Goal: Task Accomplishment & Management: Use online tool/utility

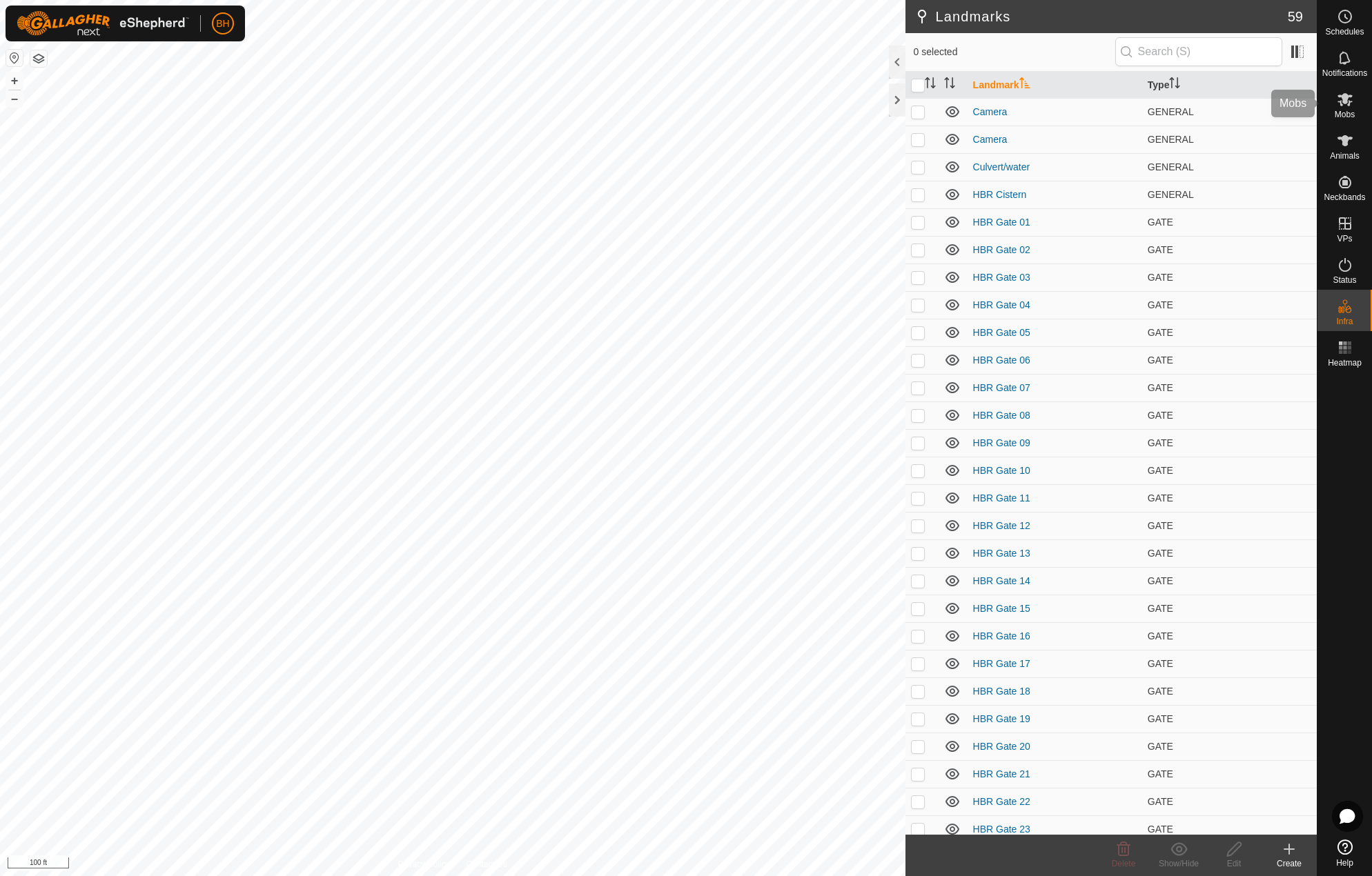
click at [1344, 107] on icon at bounding box center [1345, 99] width 17 height 17
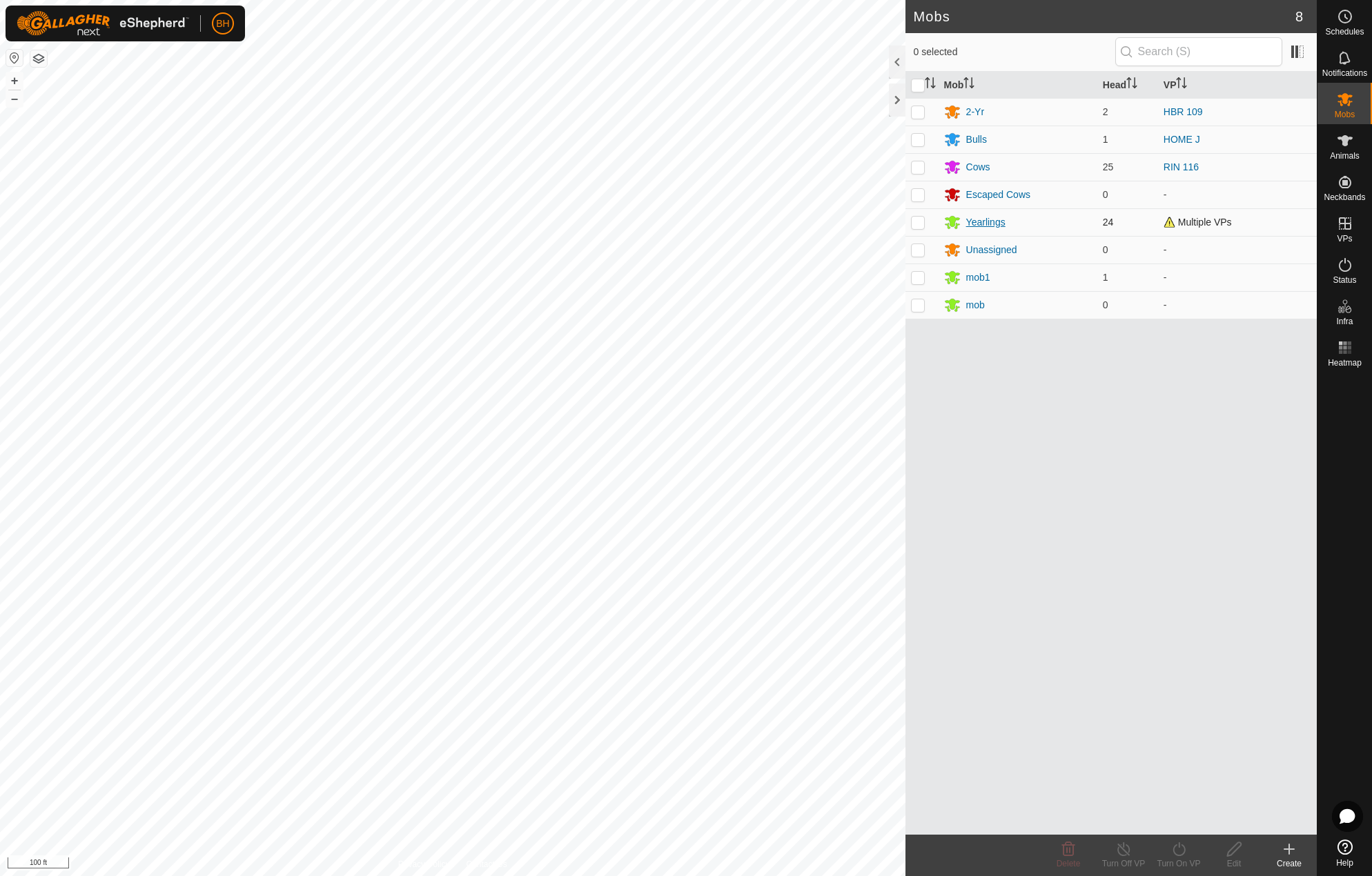
click at [997, 222] on div "Yearlings" at bounding box center [986, 223] width 39 height 14
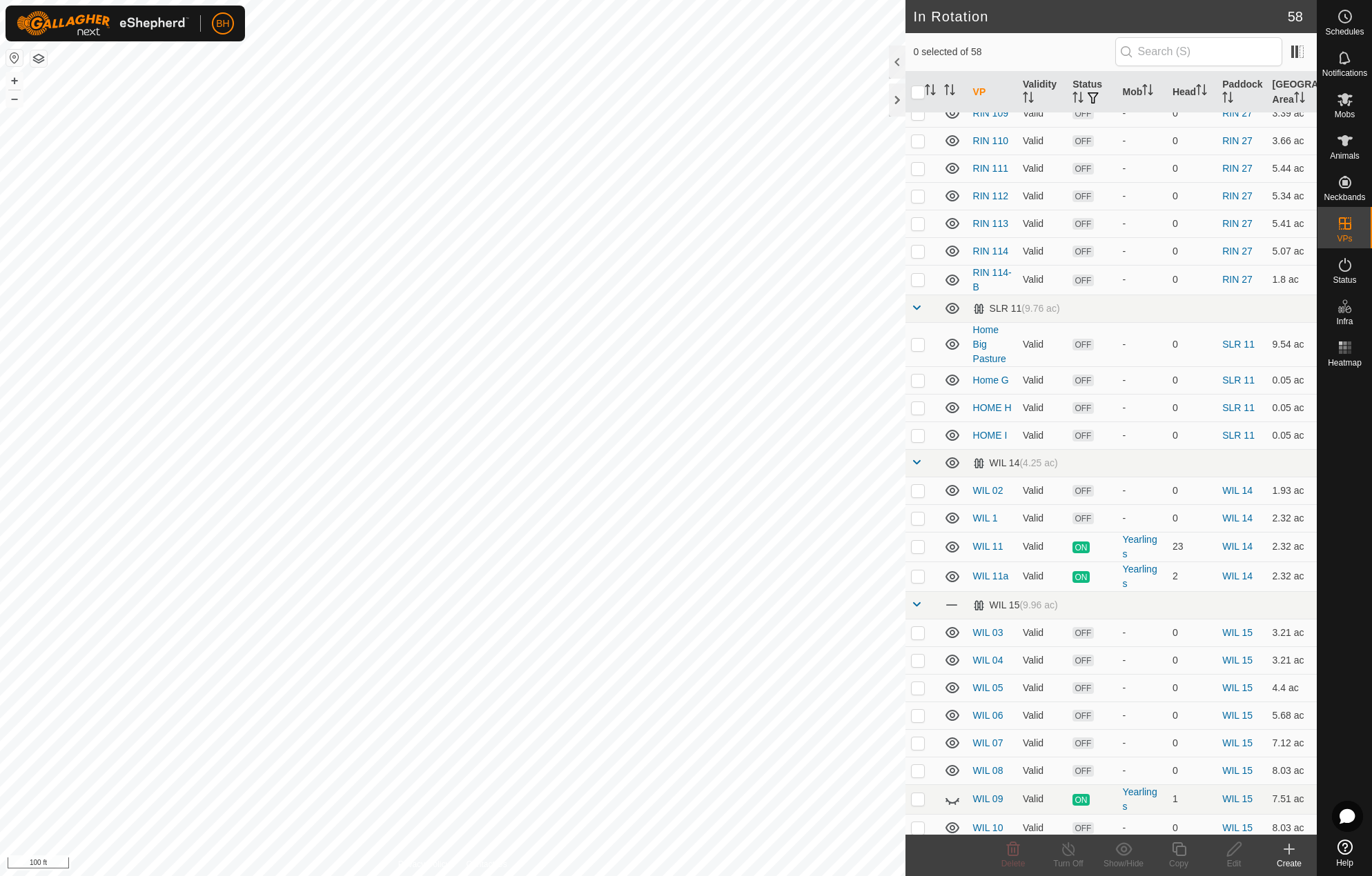
scroll to position [1267, 0]
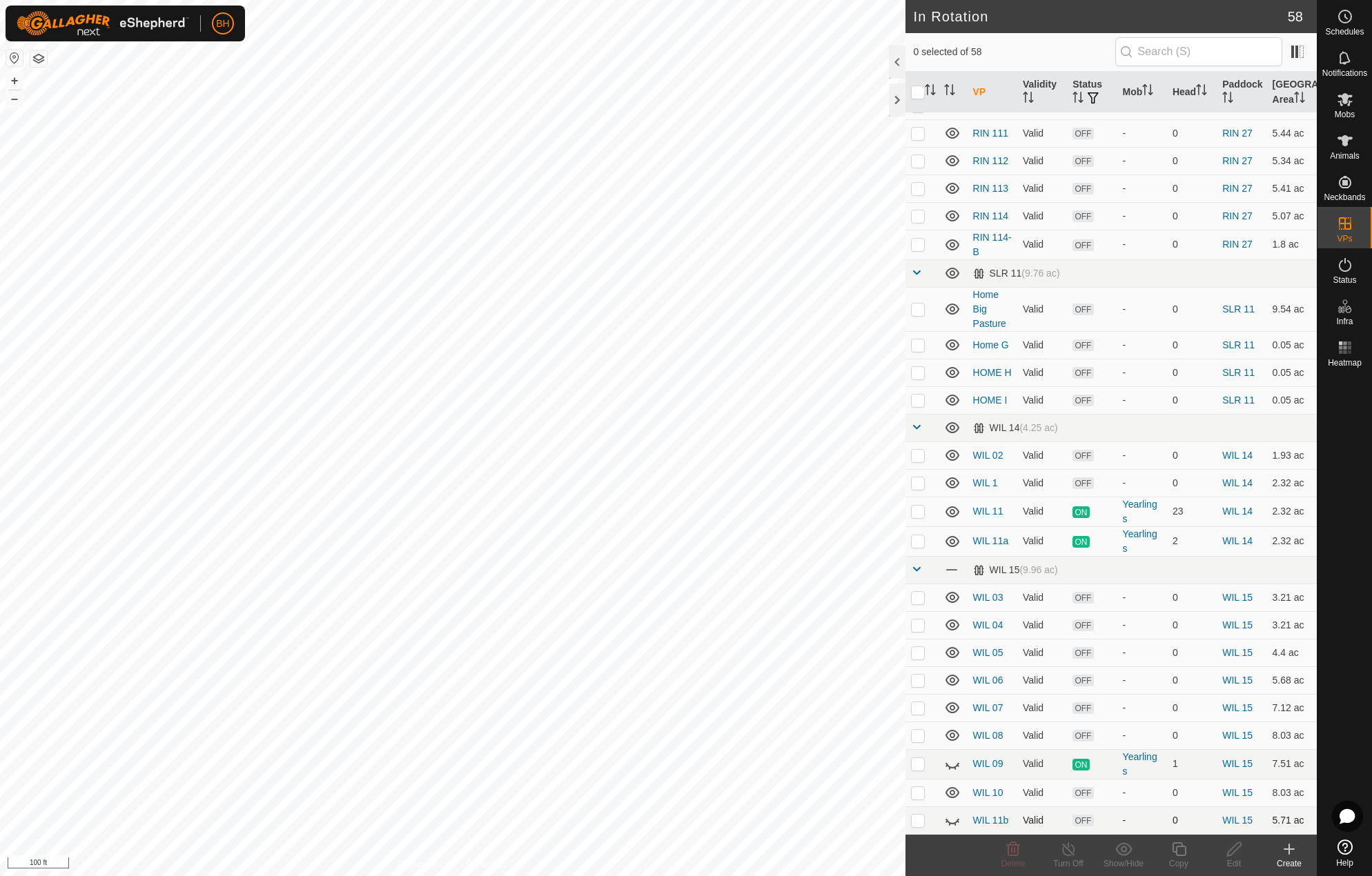
click at [949, 818] on icon at bounding box center [952, 820] width 17 height 17
click at [920, 819] on p-checkbox at bounding box center [917, 821] width 13 height 11
checkbox input "false"
click at [920, 541] on p-checkbox at bounding box center [917, 541] width 13 height 11
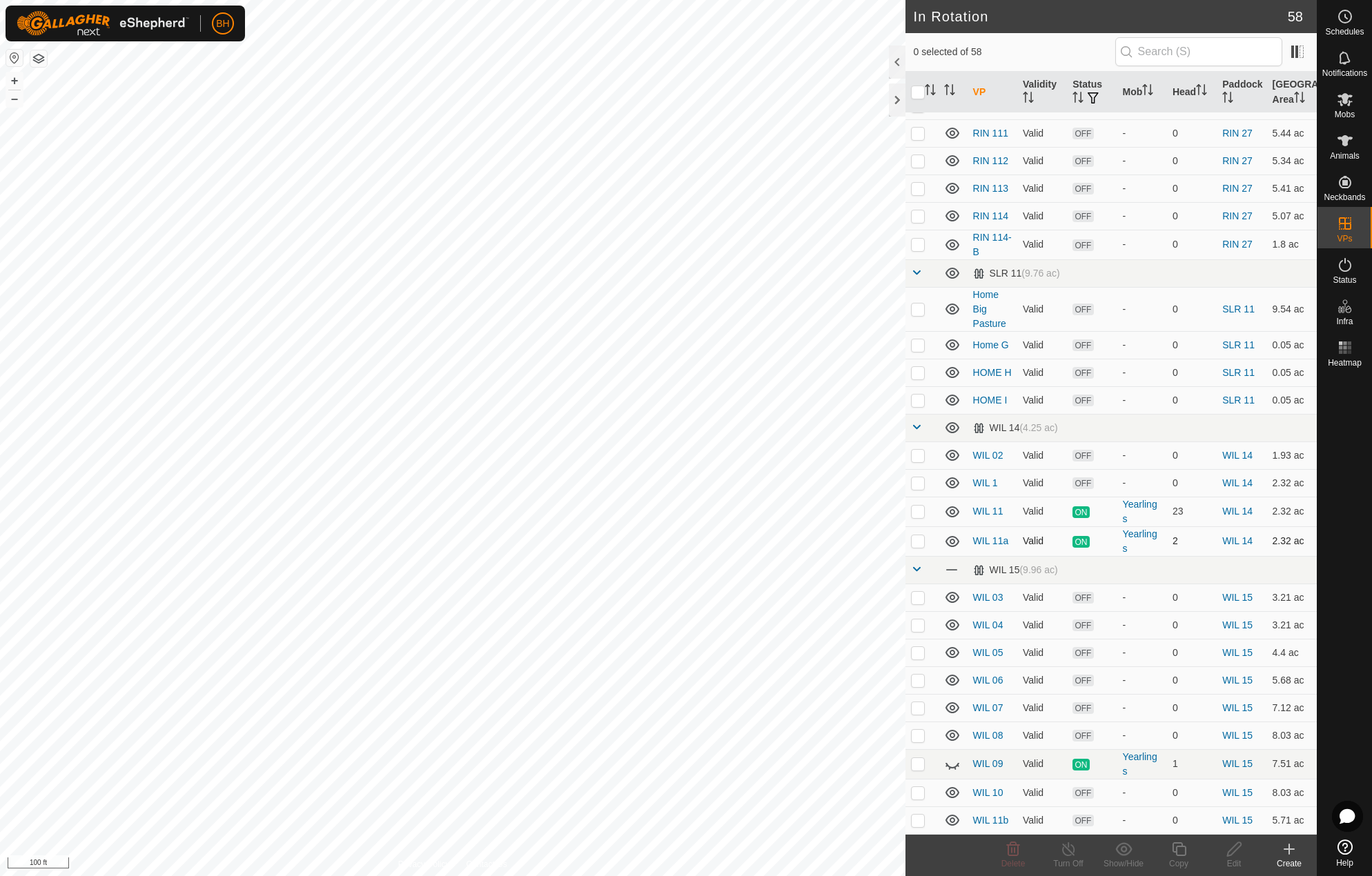
checkbox input "true"
click at [1179, 855] on icon at bounding box center [1179, 849] width 13 height 13
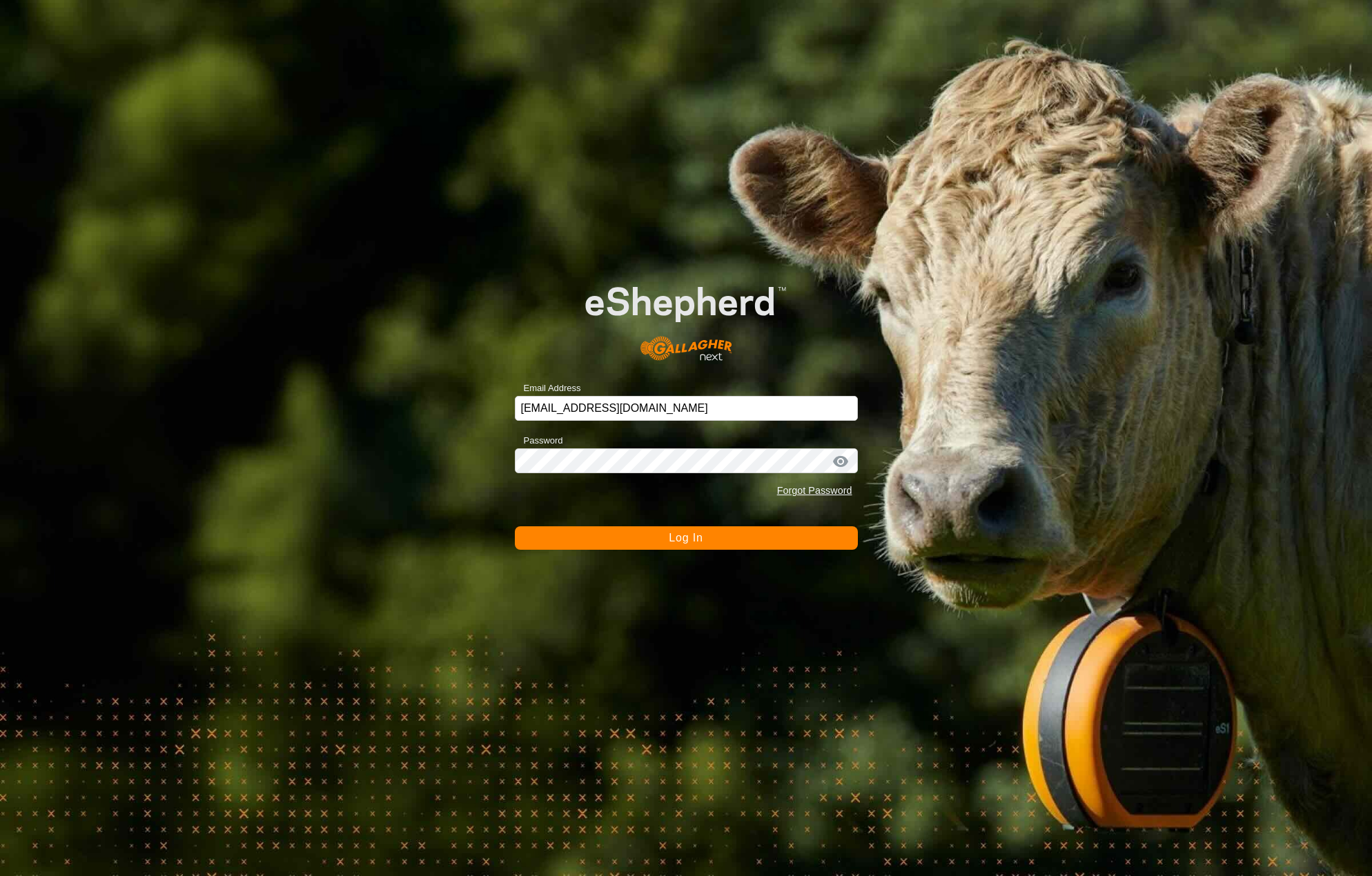
click at [767, 550] on div "Email Address [EMAIL_ADDRESS][DOMAIN_NAME] Password Forgot Password Log In" at bounding box center [686, 438] width 1372 height 876
click at [771, 533] on button "Log In" at bounding box center [686, 538] width 343 height 24
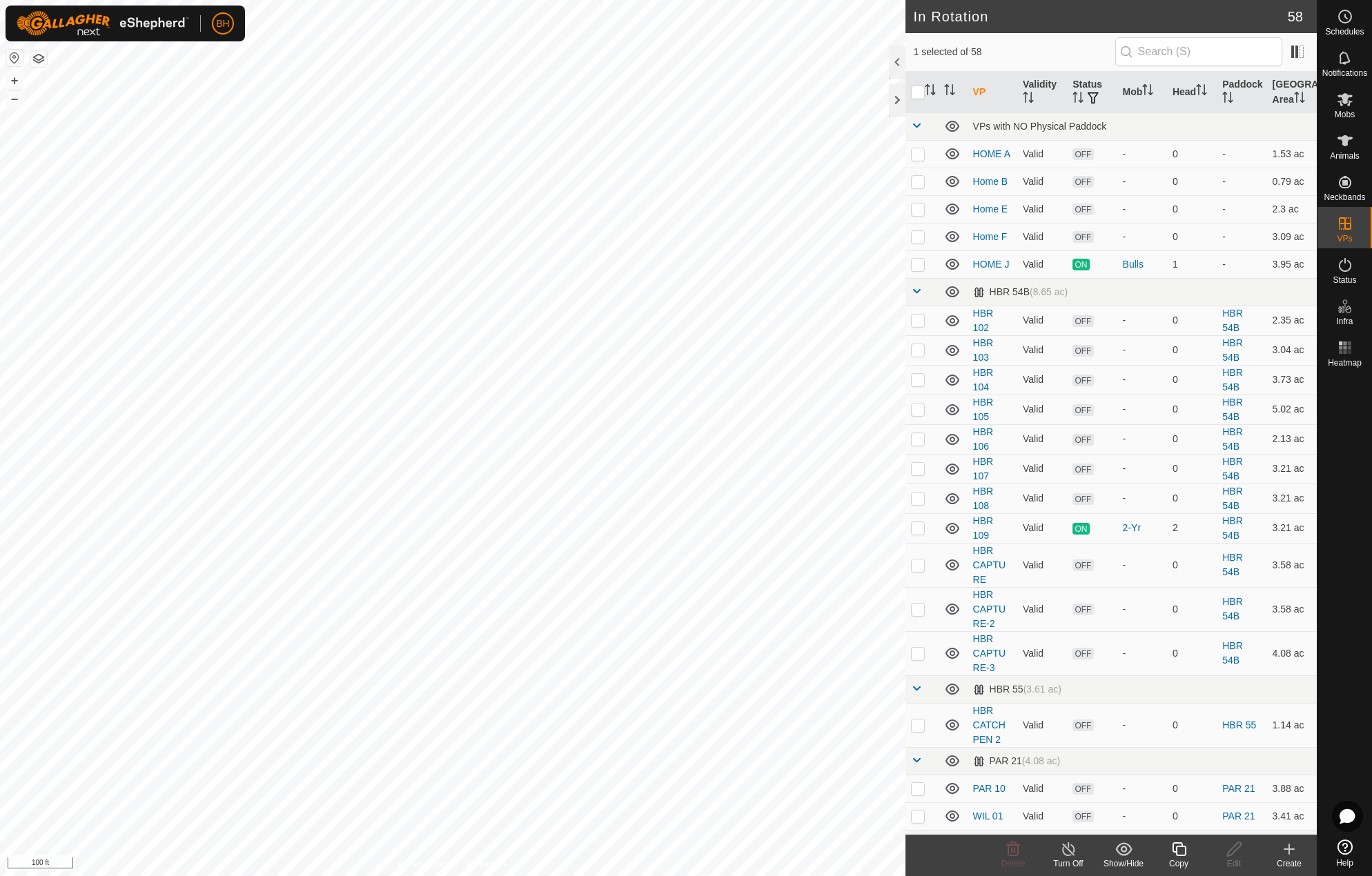
click at [1191, 858] on div "Copy" at bounding box center [1179, 864] width 55 height 13
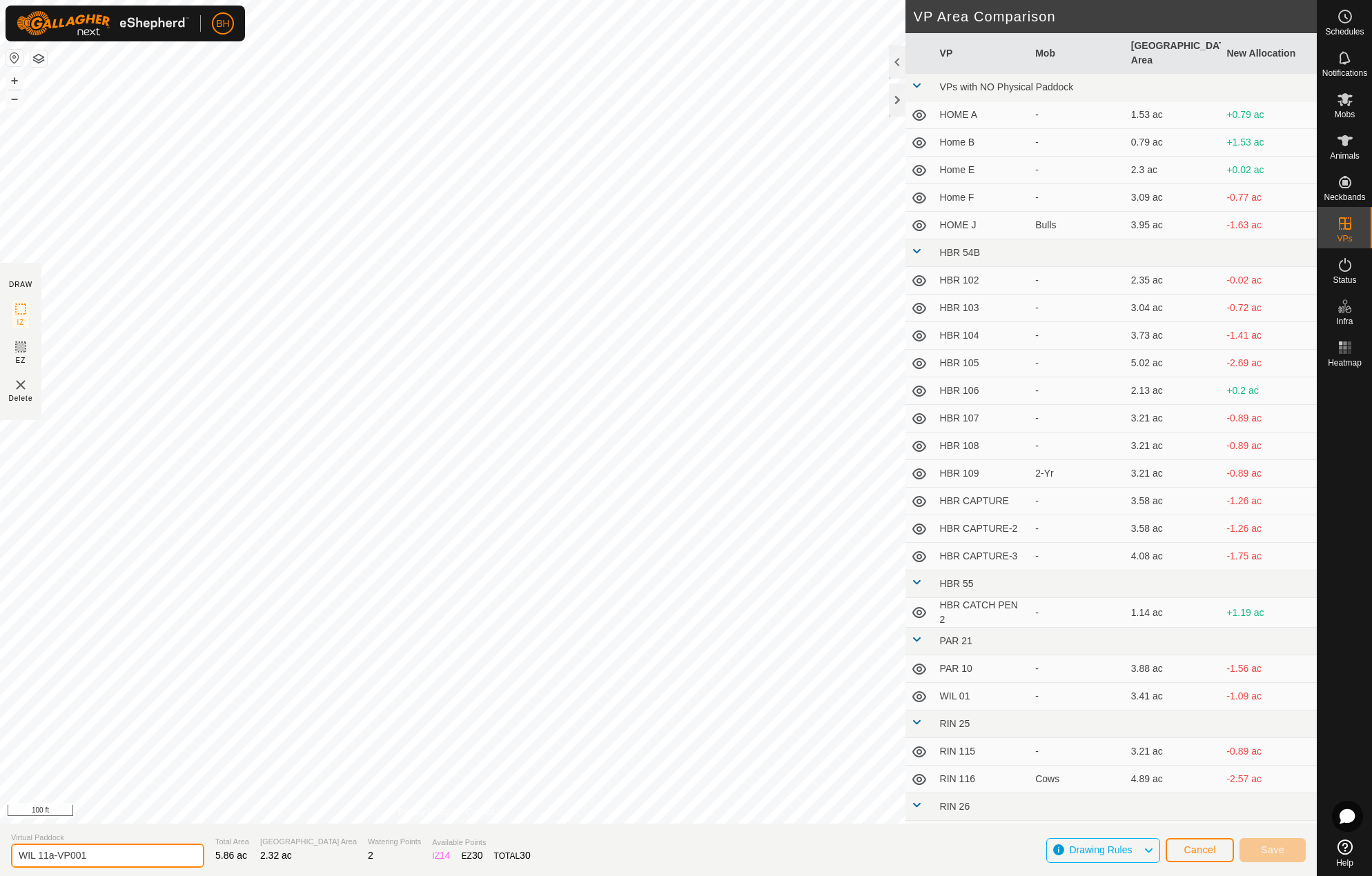
drag, startPoint x: 120, startPoint y: 852, endPoint x: 109, endPoint y: 874, distance: 24.6
click at [43, 859] on input "WIL 11a-VP001" at bounding box center [107, 855] width 193 height 24
type input "WIL 12"
click at [1285, 849] on button "Save" at bounding box center [1273, 850] width 66 height 24
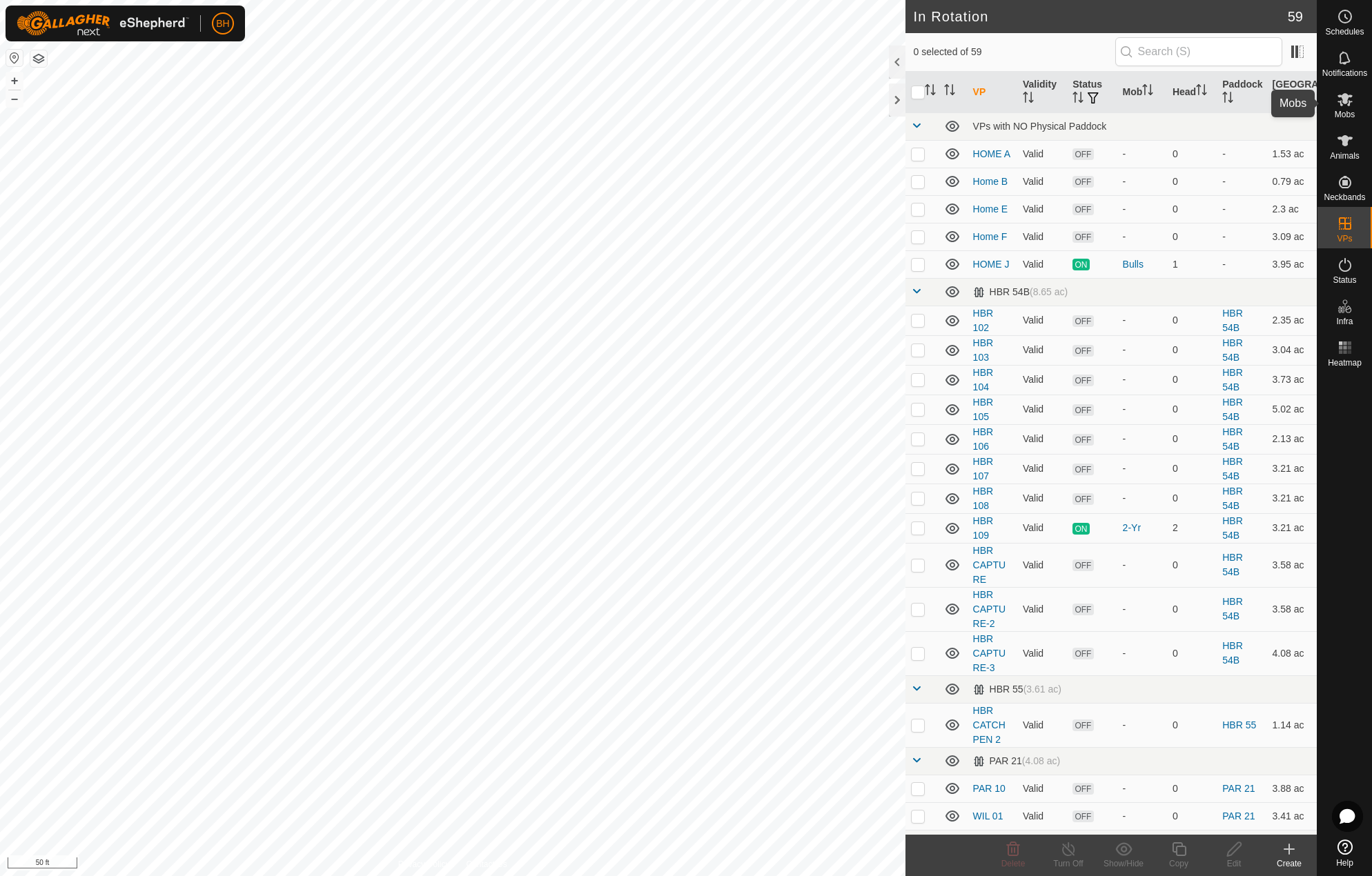
click at [1352, 101] on icon at bounding box center [1345, 99] width 17 height 17
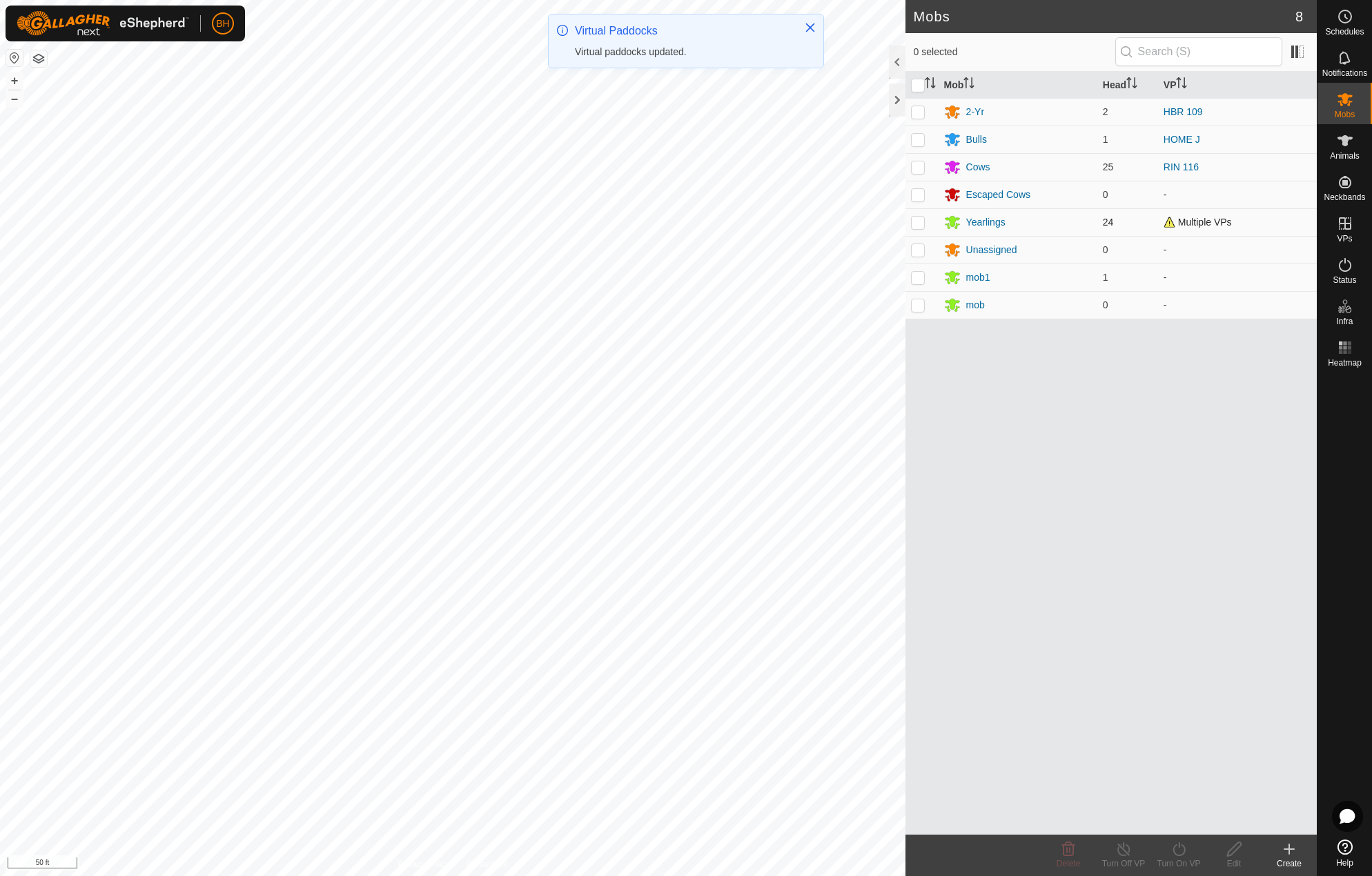
click at [918, 222] on p-checkbox at bounding box center [917, 223] width 13 height 11
checkbox input "true"
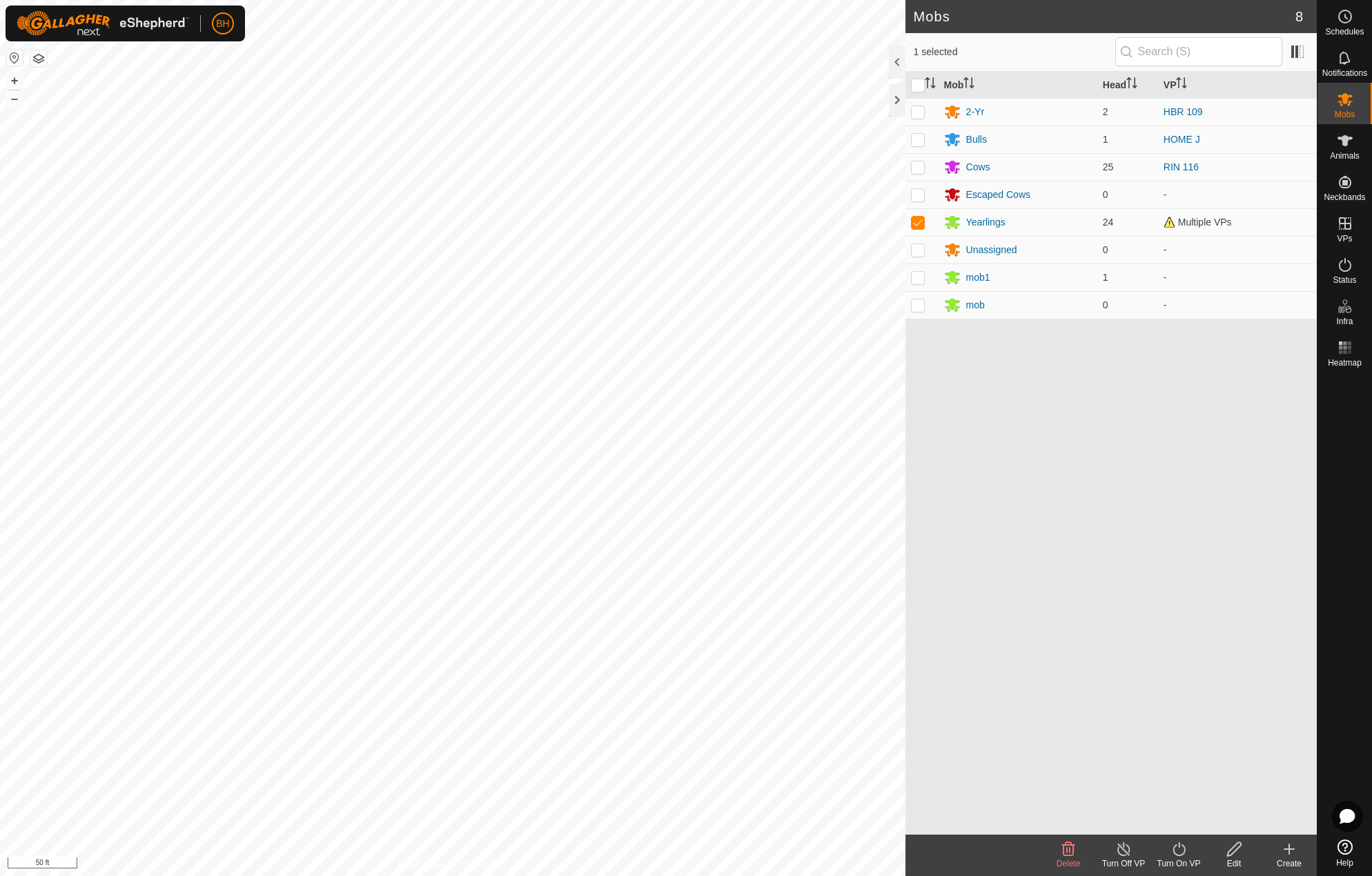
click at [1187, 856] on icon at bounding box center [1179, 849] width 17 height 17
click at [952, 486] on div "Mobs 8 1 selected Mob Head VP 2-Yr 2 HBR 109 Bulls 1 HOME J Cows 25 RIN 116 Esc…" at bounding box center [658, 438] width 1317 height 876
click at [1272, 225] on link "In Rotation" at bounding box center [1258, 223] width 118 height 28
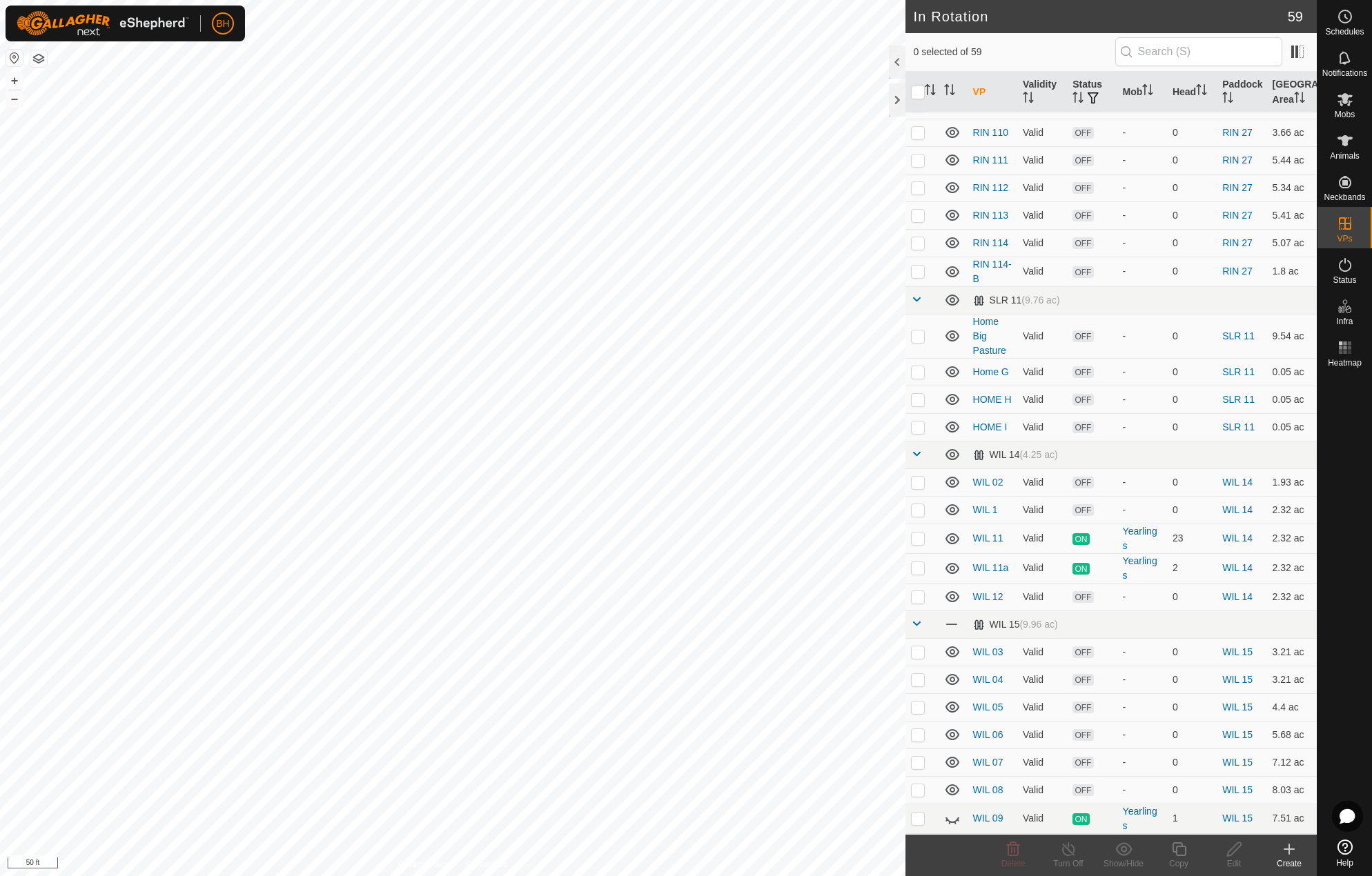
scroll to position [1294, 0]
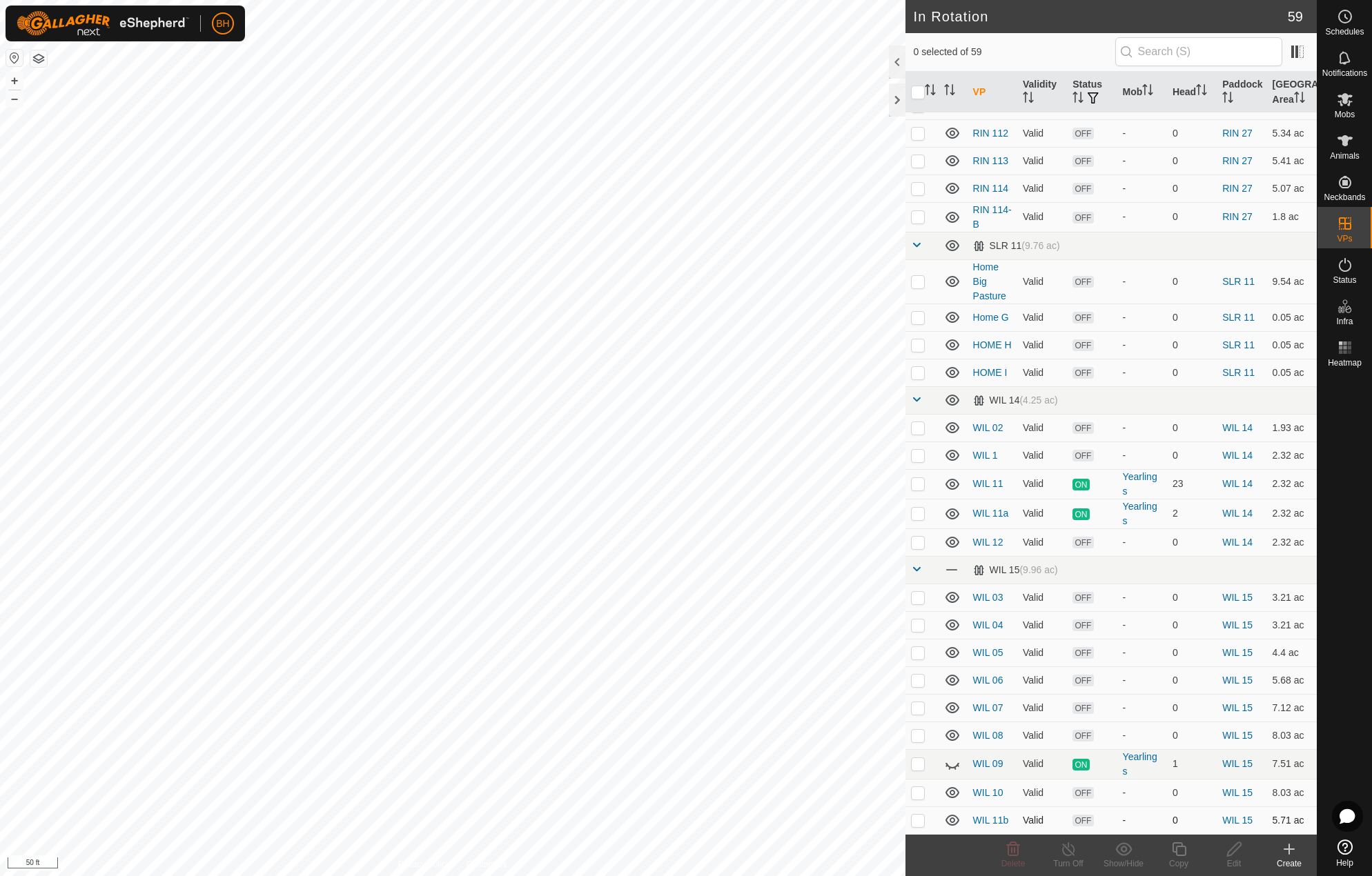
click at [921, 822] on p-checkbox at bounding box center [917, 821] width 13 height 11
checkbox input "true"
click at [1179, 855] on icon at bounding box center [1179, 849] width 13 height 13
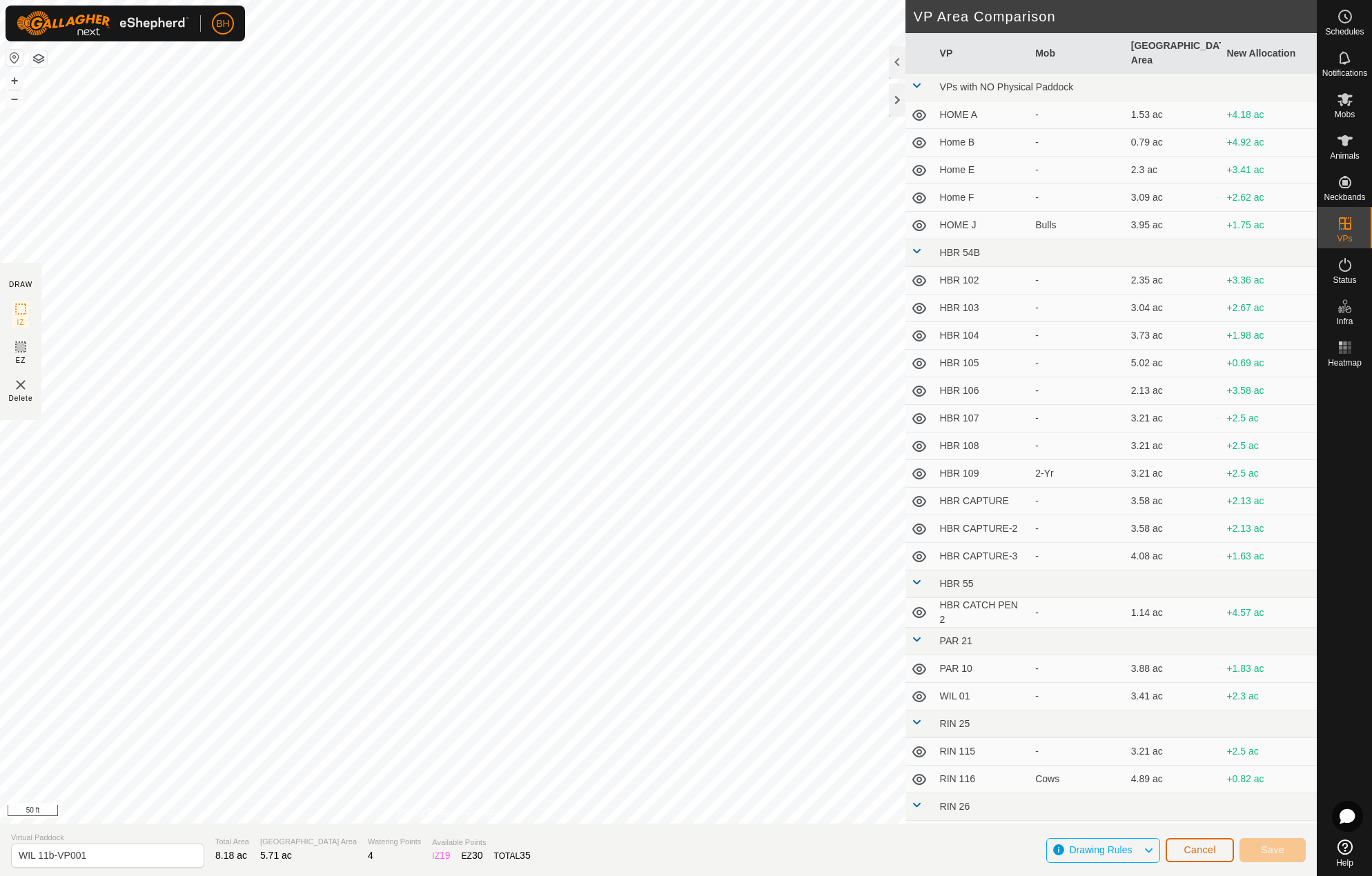
click at [1221, 852] on button "Cancel" at bounding box center [1200, 850] width 69 height 24
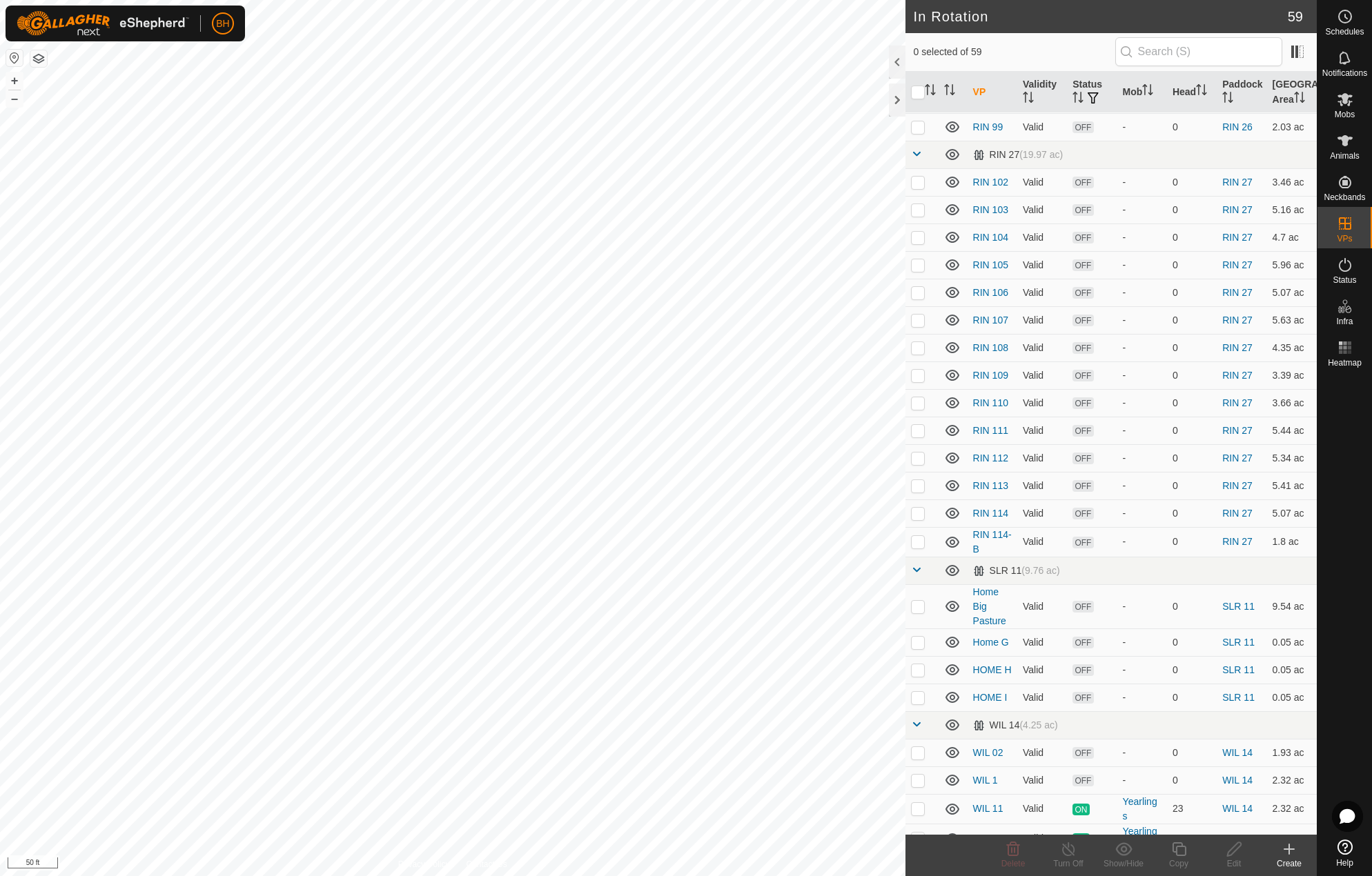
scroll to position [1294, 0]
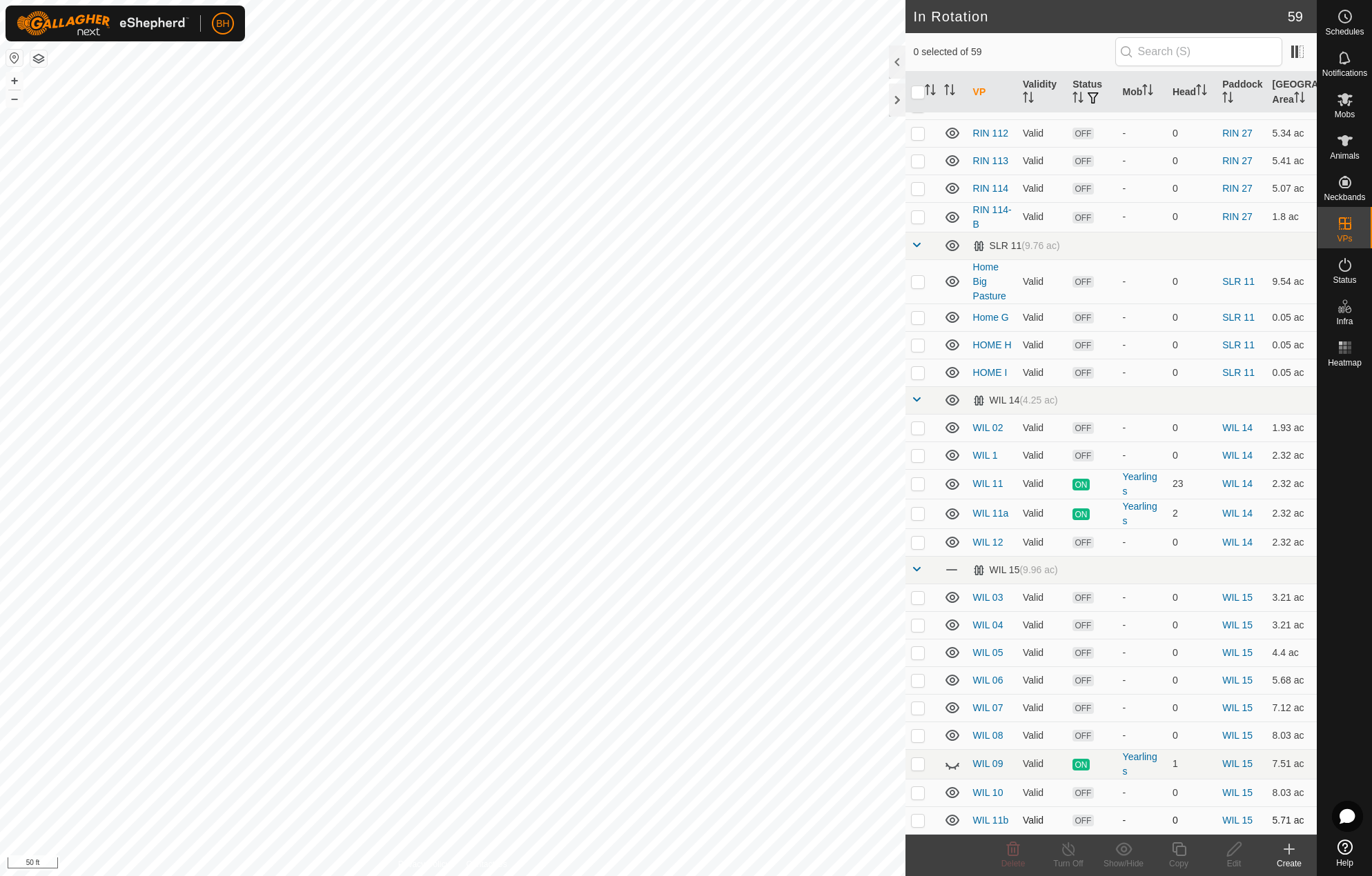
click at [919, 821] on p-checkbox at bounding box center [917, 821] width 13 height 11
checkbox input "true"
click at [1229, 858] on div "Edit" at bounding box center [1234, 864] width 55 height 13
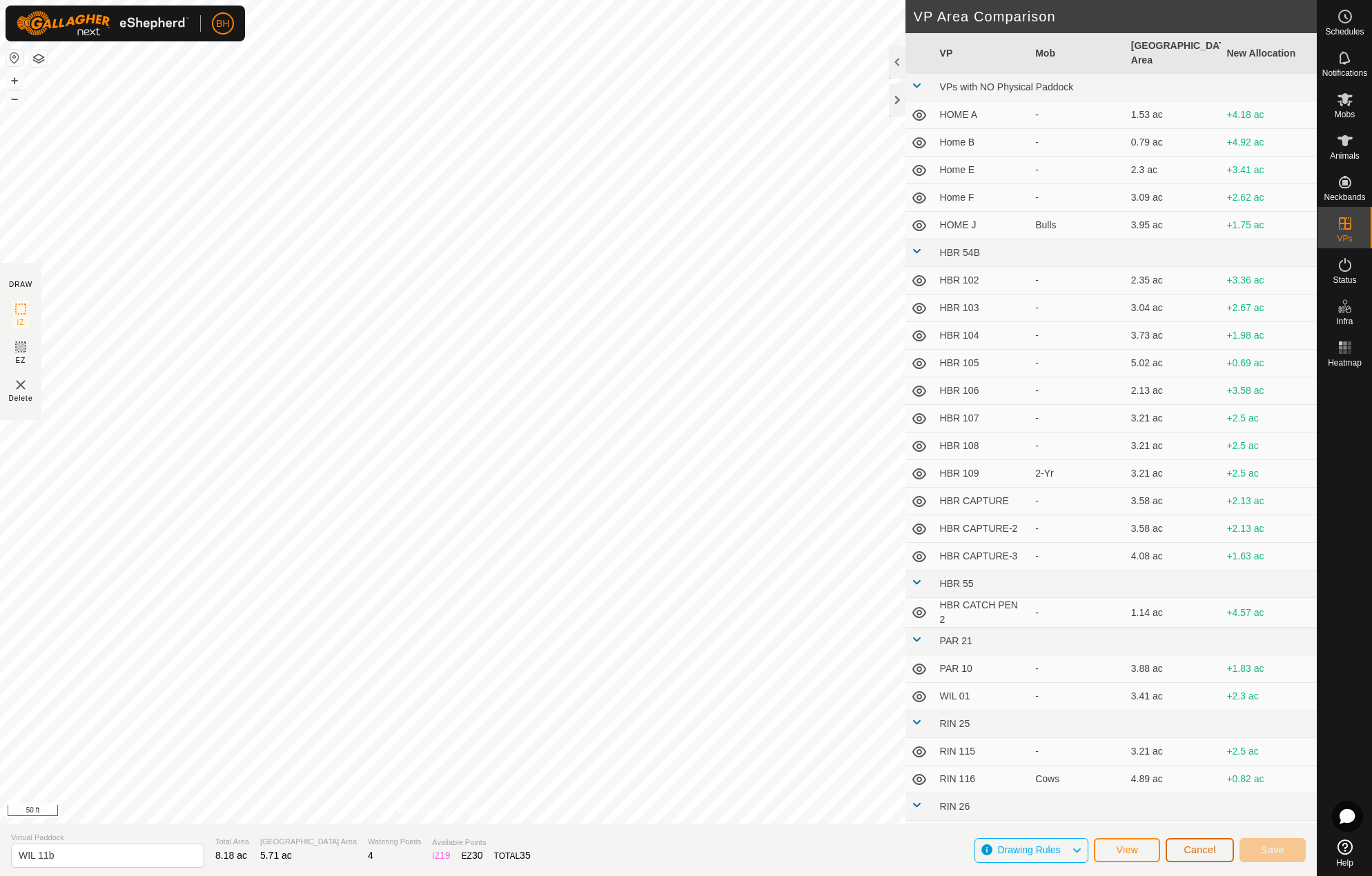
click at [1211, 854] on span "Cancel" at bounding box center [1200, 850] width 32 height 11
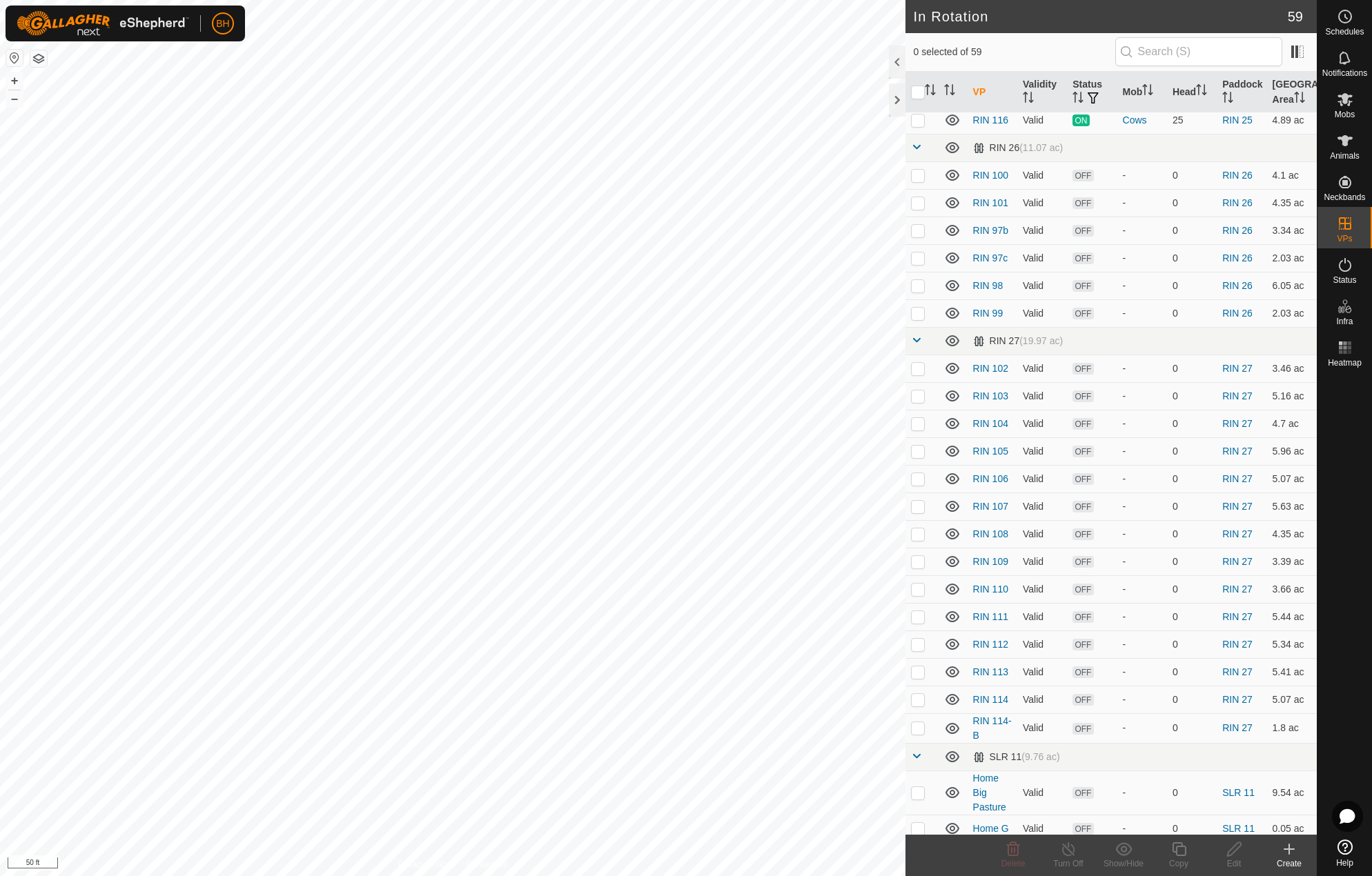
scroll to position [1294, 0]
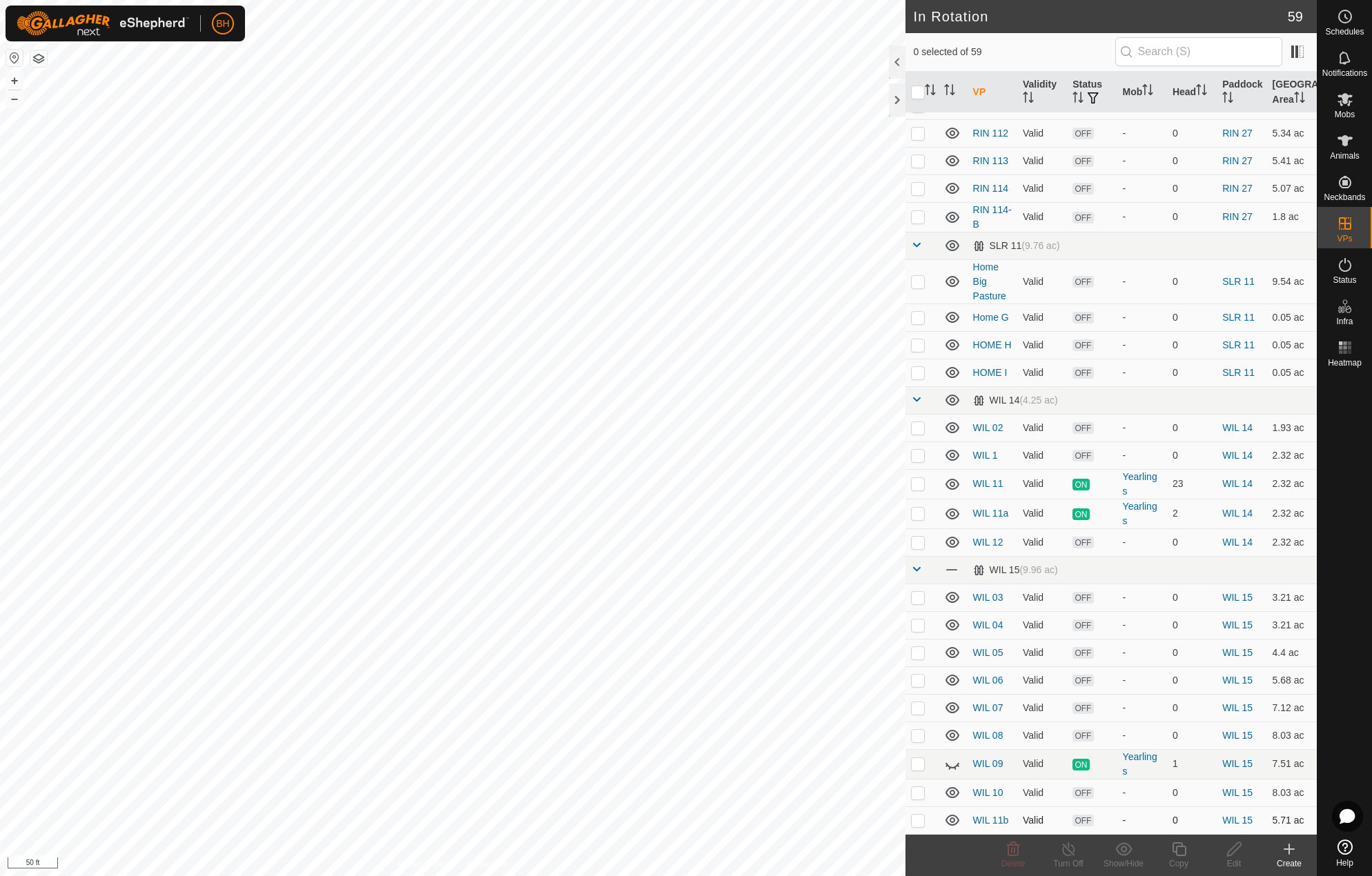
click at [917, 821] on p-checkbox at bounding box center [917, 821] width 13 height 11
checkbox input "false"
click at [917, 540] on p-checkbox at bounding box center [917, 542] width 13 height 11
checkbox input "true"
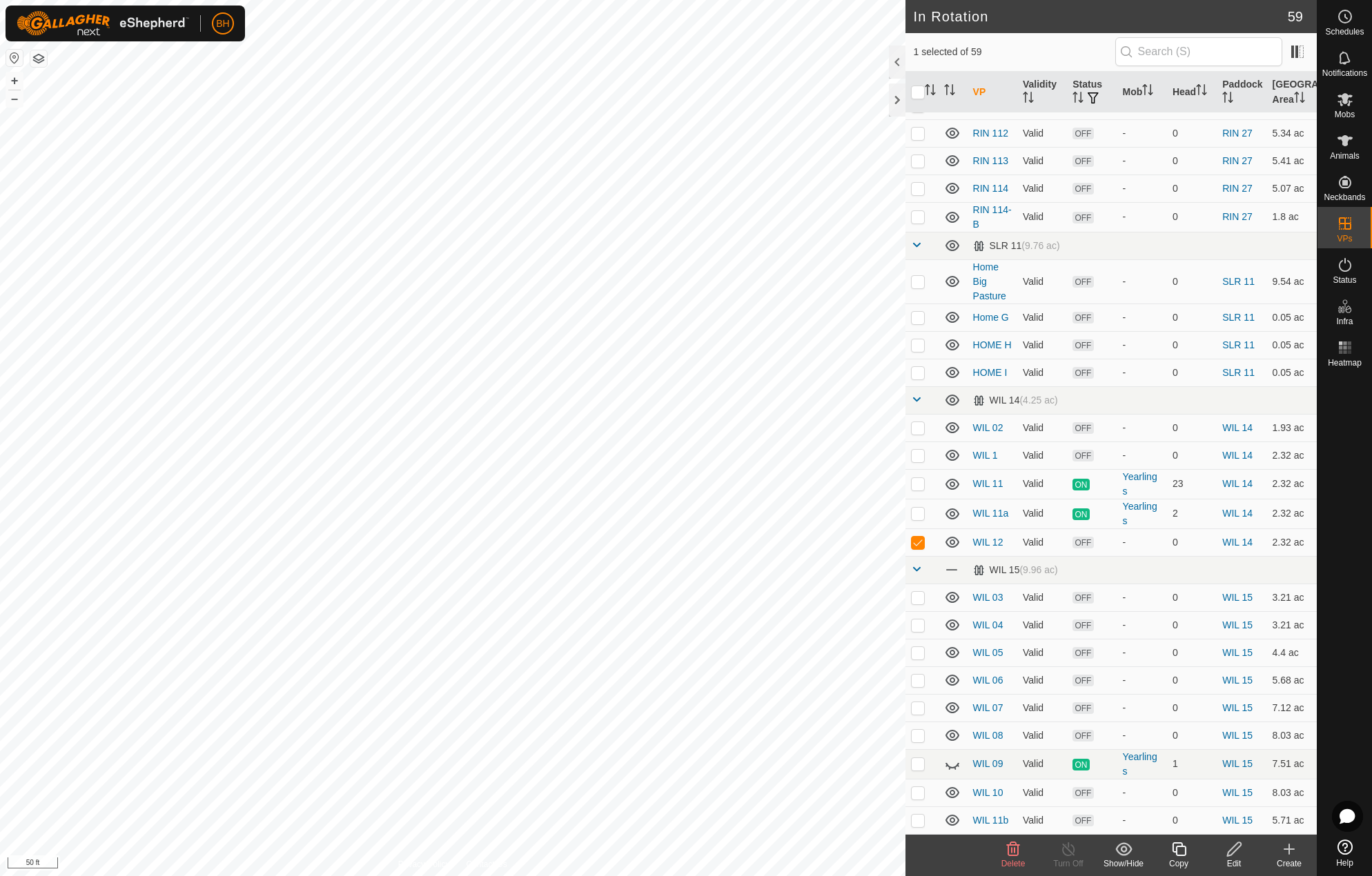
click at [1238, 852] on icon at bounding box center [1235, 849] width 17 height 17
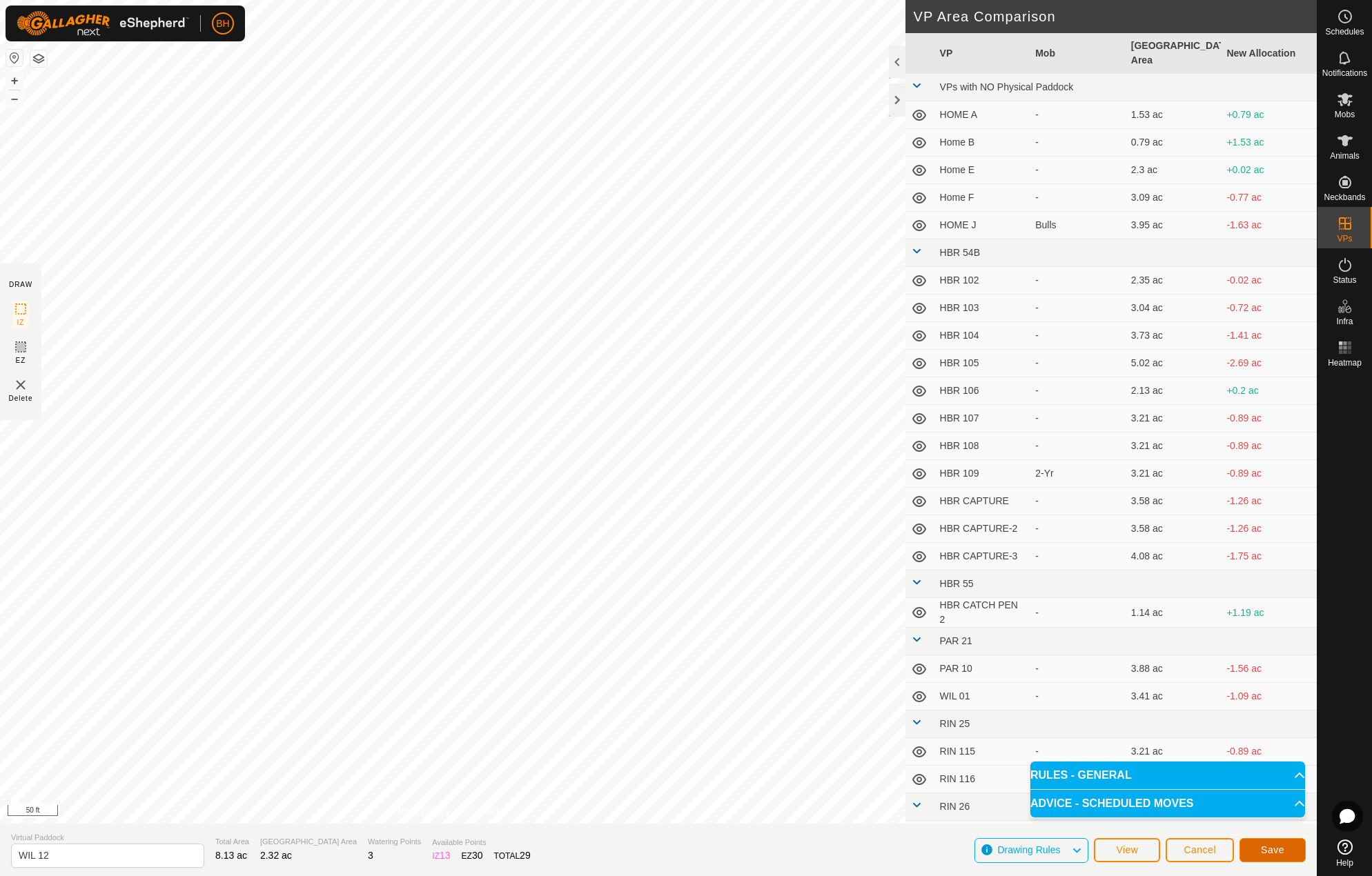
click at [1275, 848] on span "Save" at bounding box center [1273, 850] width 24 height 11
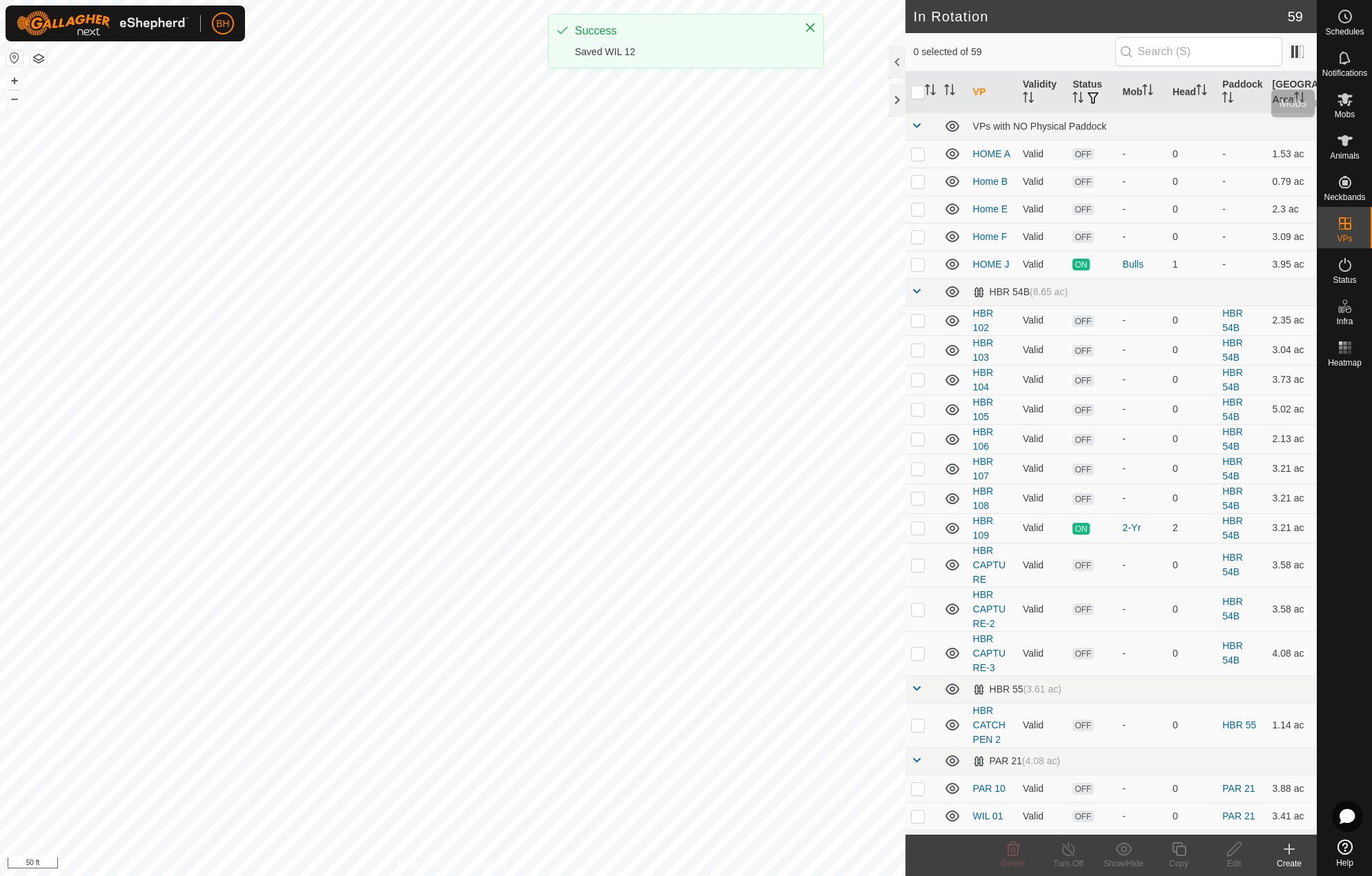
click at [1348, 111] on span "Mobs" at bounding box center [1344, 114] width 20 height 8
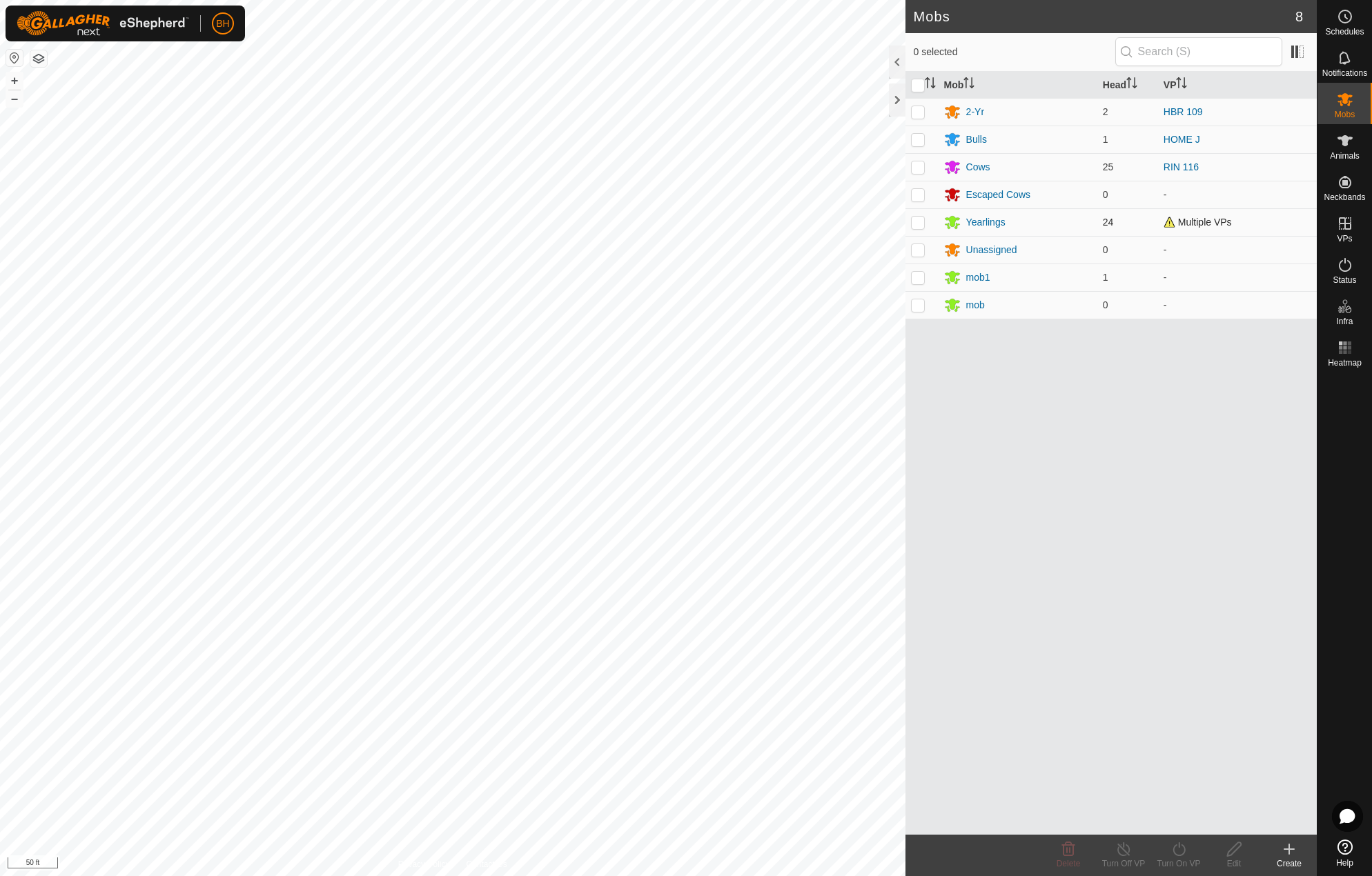
click at [918, 223] on p-checkbox at bounding box center [917, 223] width 13 height 11
checkbox input "true"
click at [1182, 856] on icon at bounding box center [1179, 849] width 17 height 17
click at [1192, 830] on link "Now" at bounding box center [1220, 818] width 137 height 28
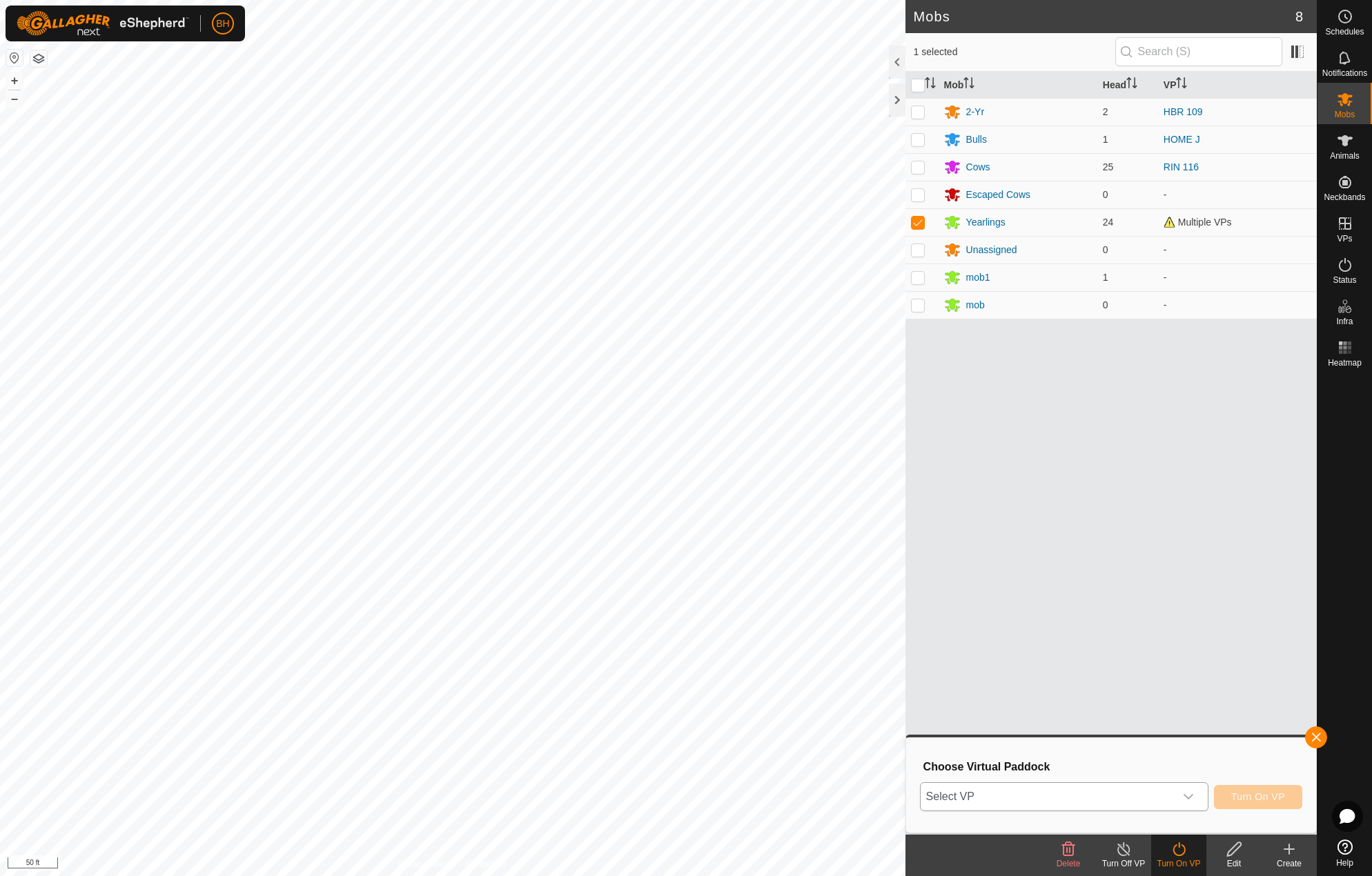
click at [1171, 805] on span "Select VP" at bounding box center [1048, 796] width 254 height 28
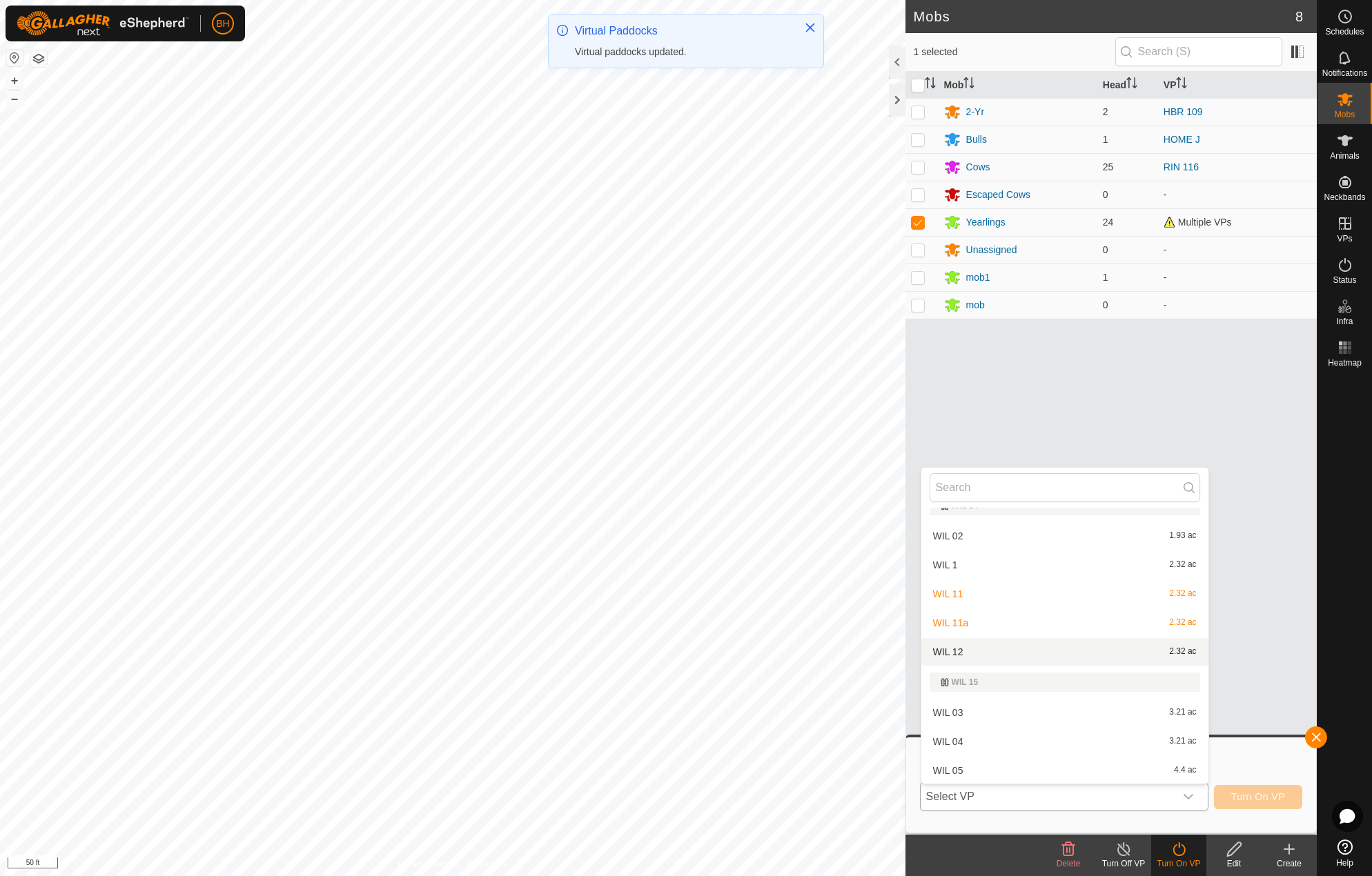
scroll to position [1573, 0]
click at [992, 657] on li "WIL 12 2.32 ac" at bounding box center [1065, 654] width 287 height 28
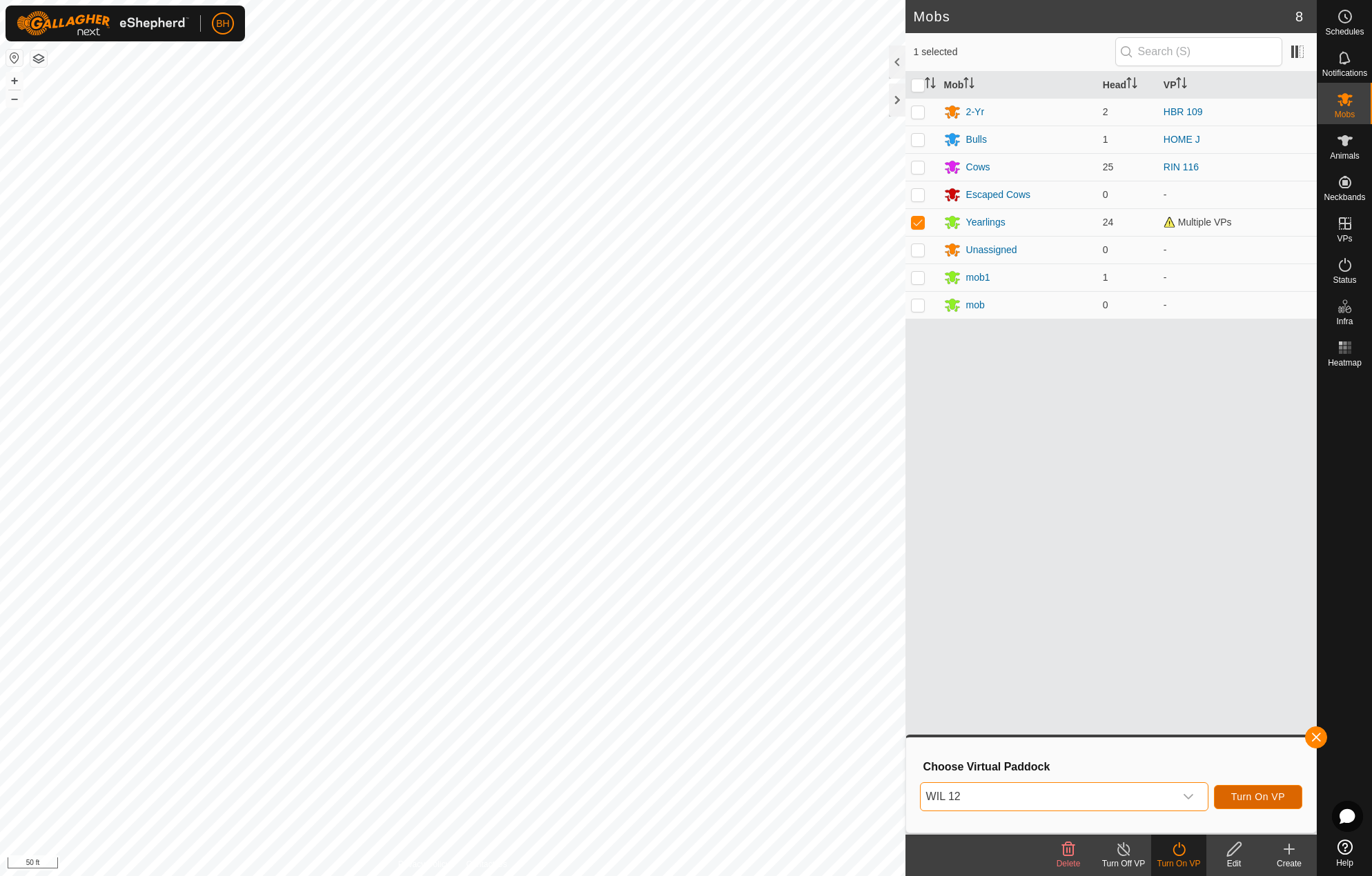
click at [1251, 794] on span "Turn On VP" at bounding box center [1258, 797] width 54 height 11
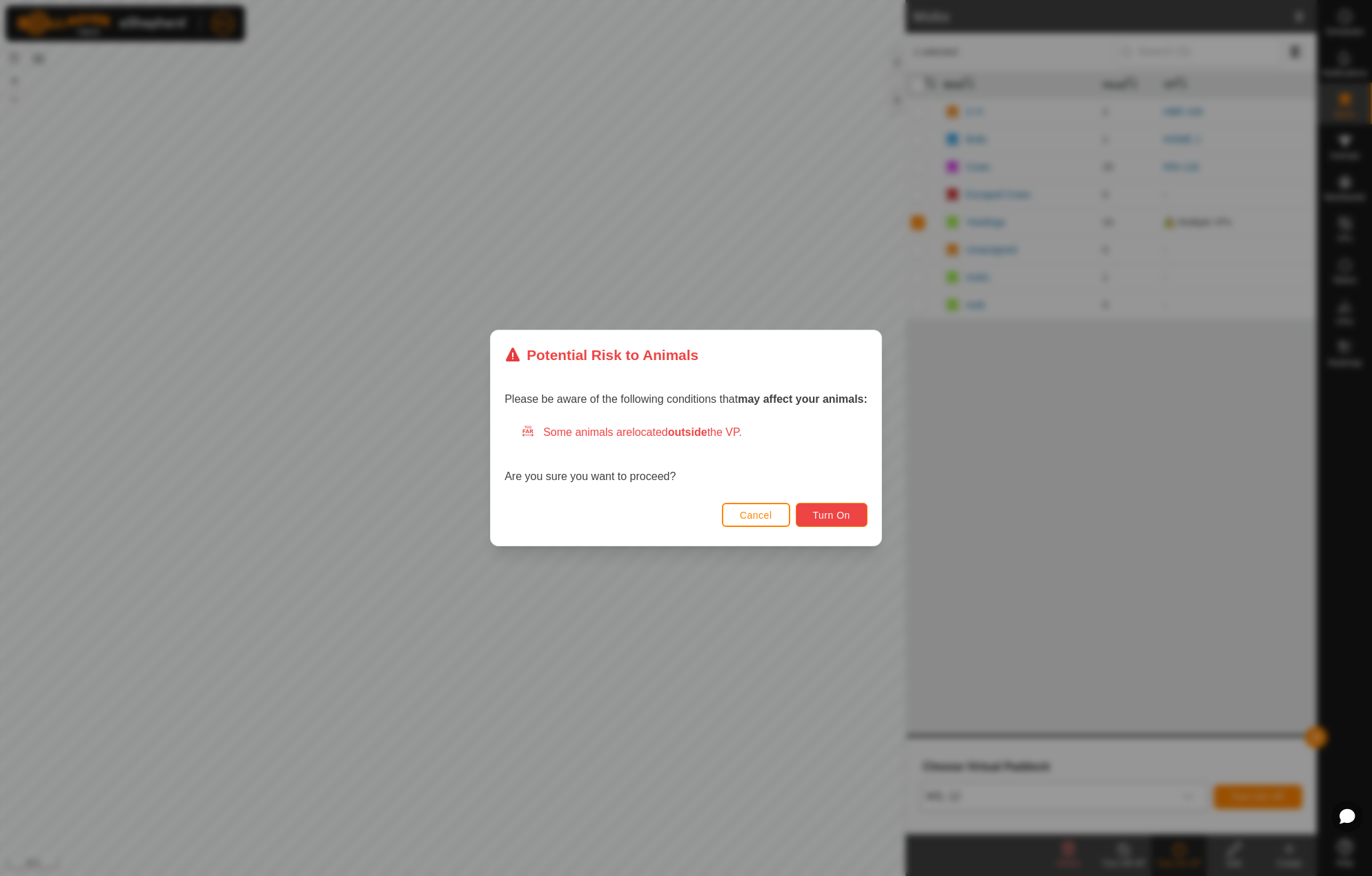
click at [839, 508] on button "Turn On" at bounding box center [831, 515] width 72 height 24
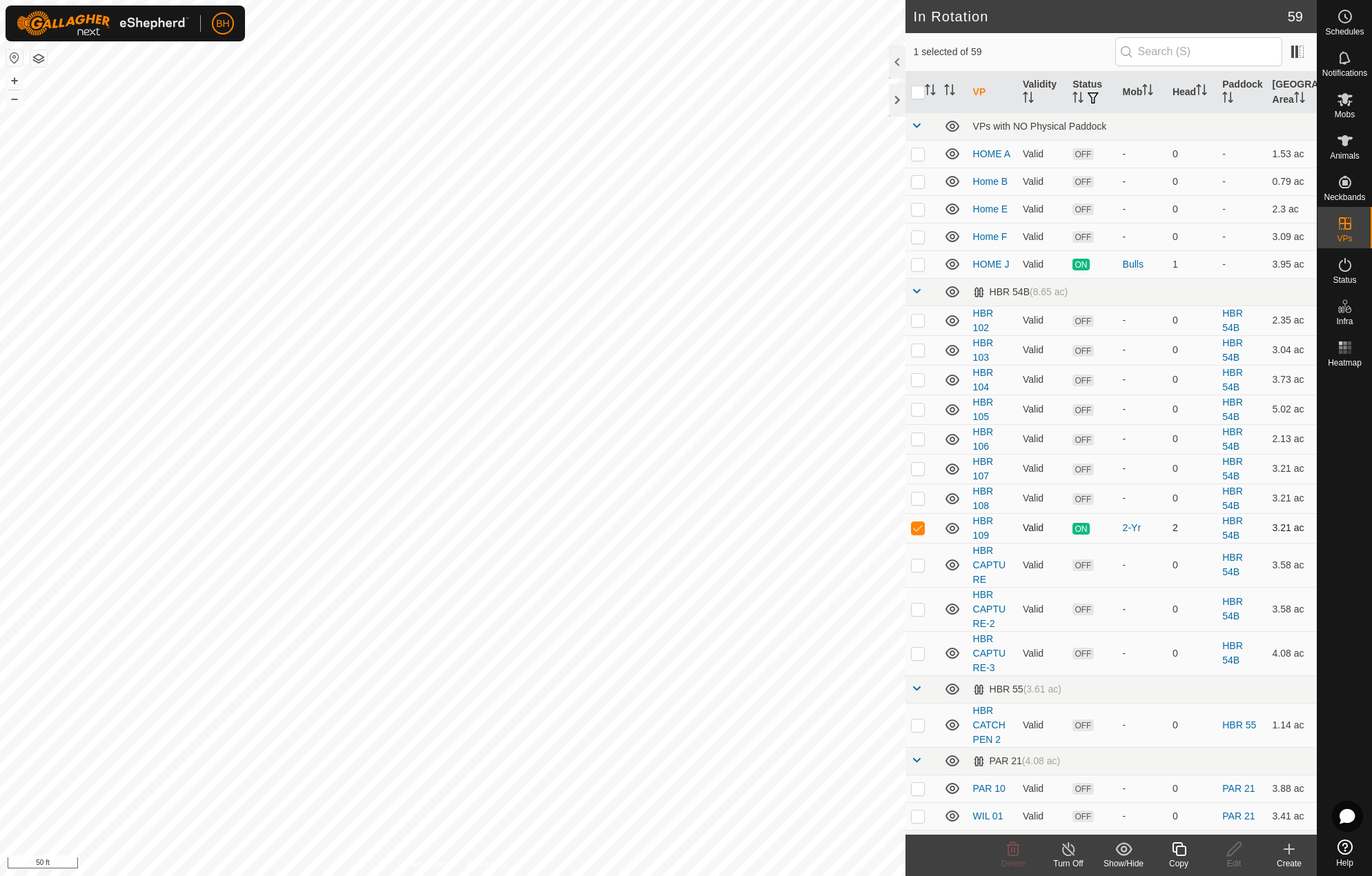
click at [920, 533] on p-checkbox at bounding box center [917, 528] width 13 height 11
checkbox input "false"
click at [1291, 854] on icon at bounding box center [1289, 849] width 17 height 17
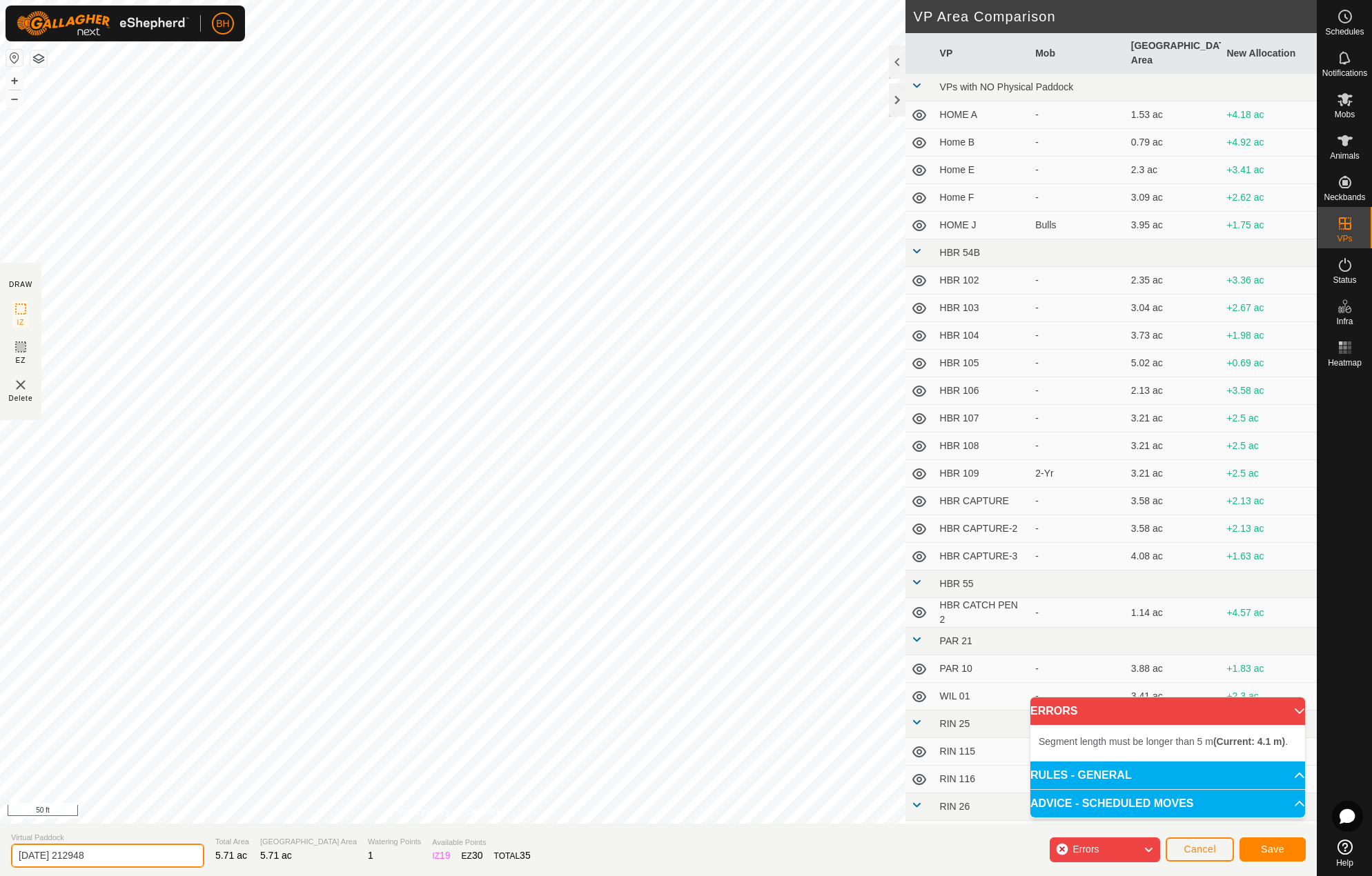
drag, startPoint x: 156, startPoint y: 848, endPoint x: -1, endPoint y: 777, distance: 172.3
click at [0, 777] on html "BH Schedules Notifications Mobs Animals Neckbands VPs Status Infra Heatmap Help…" at bounding box center [686, 438] width 1372 height 876
type input "HBR 110"
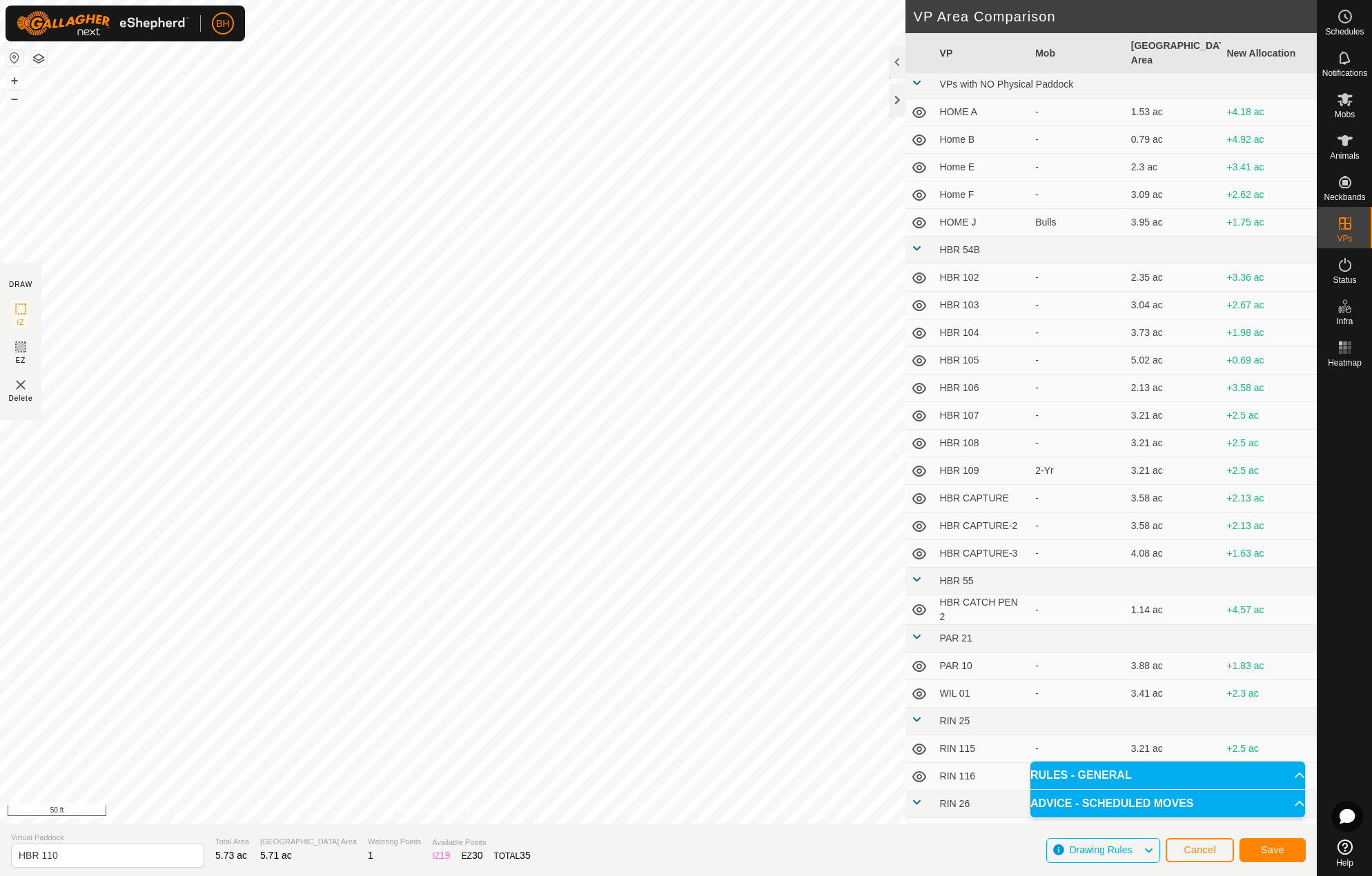
scroll to position [3, 0]
click at [1283, 849] on span "Save" at bounding box center [1273, 850] width 24 height 11
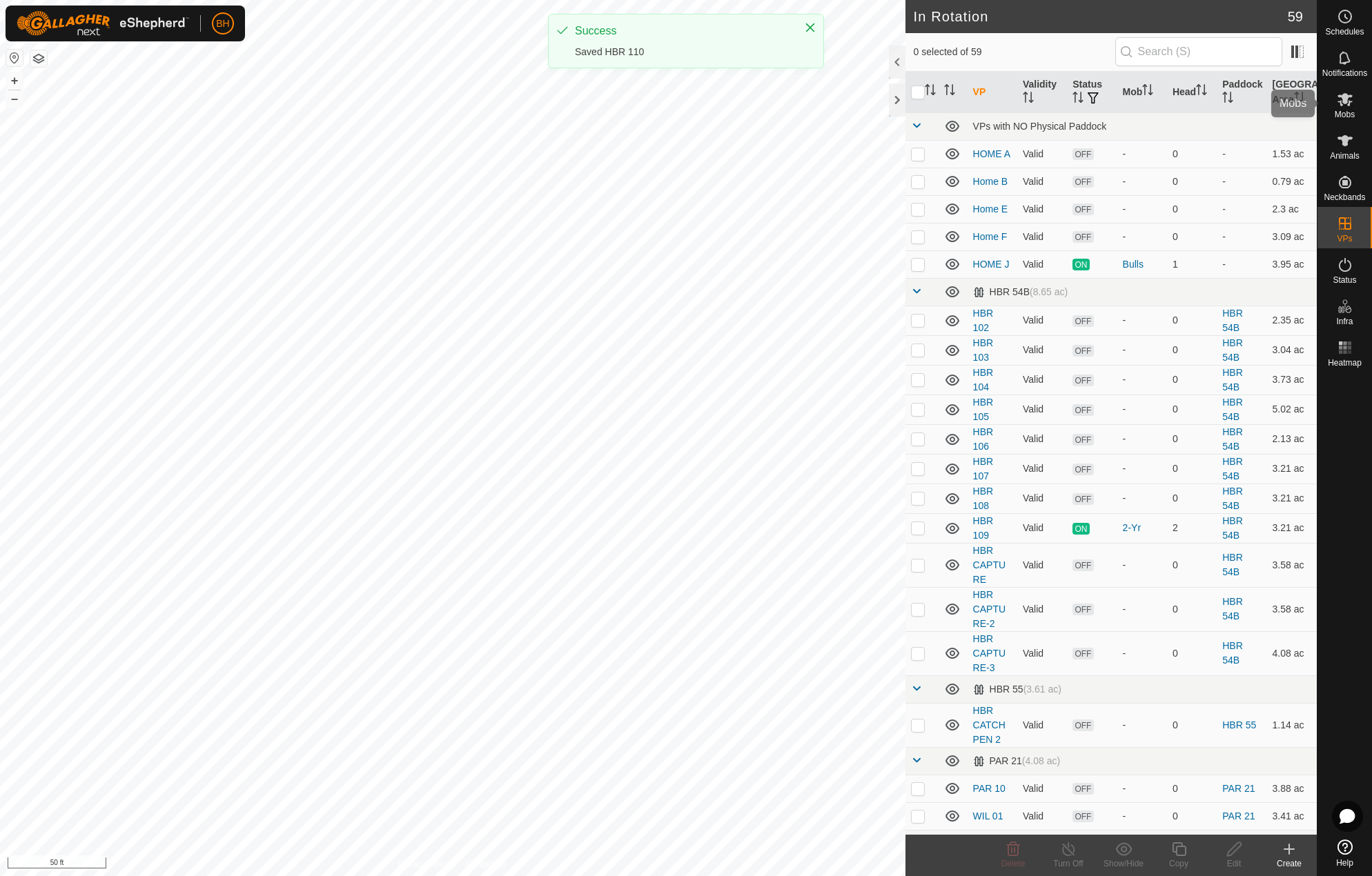
click at [1355, 105] on es-mob-svg-icon at bounding box center [1344, 99] width 24 height 22
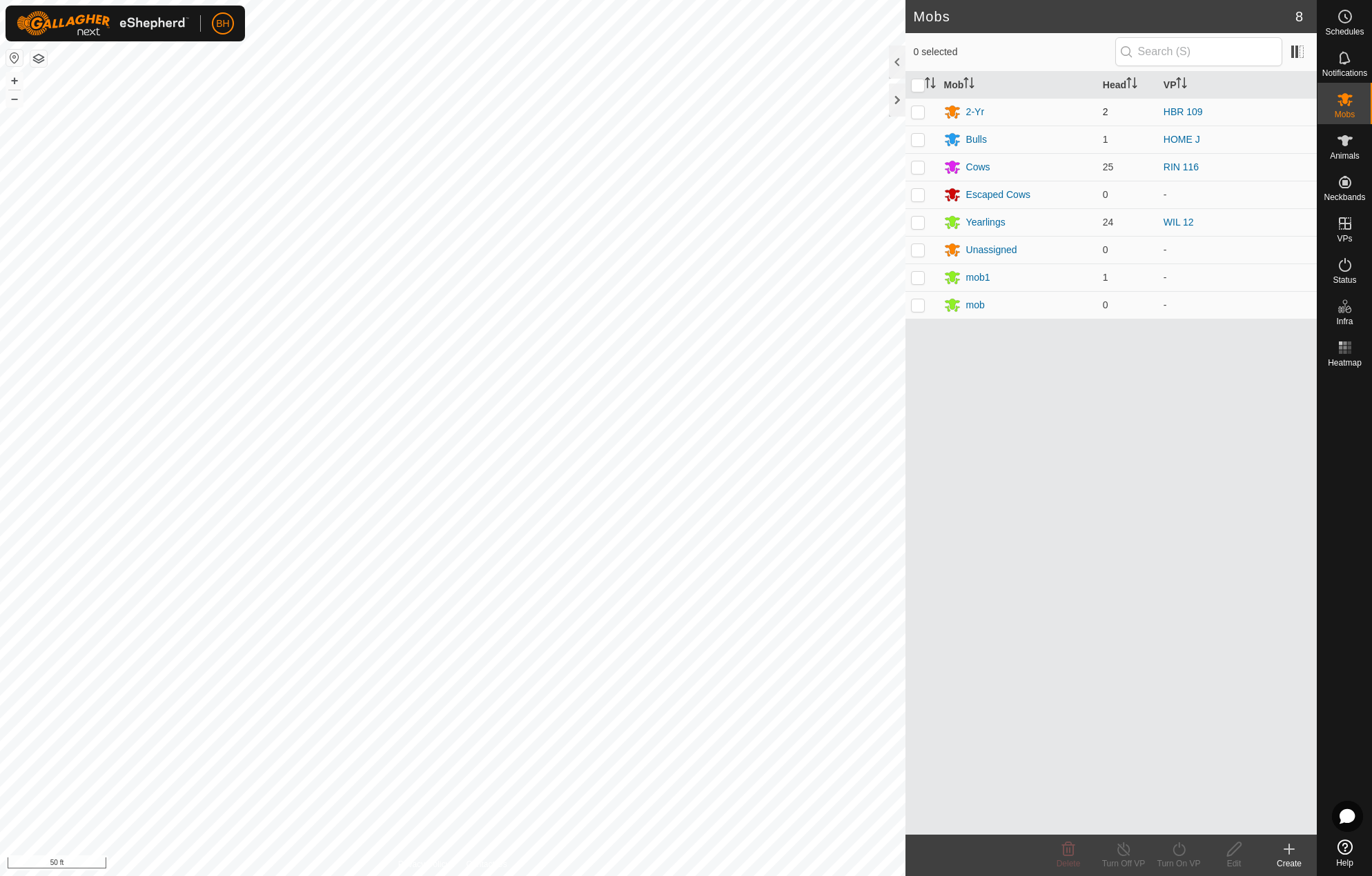
click at [919, 108] on p-checkbox at bounding box center [917, 112] width 13 height 11
checkbox input "true"
click at [1178, 850] on icon at bounding box center [1179, 849] width 17 height 17
click at [1180, 821] on link "Now" at bounding box center [1220, 818] width 137 height 28
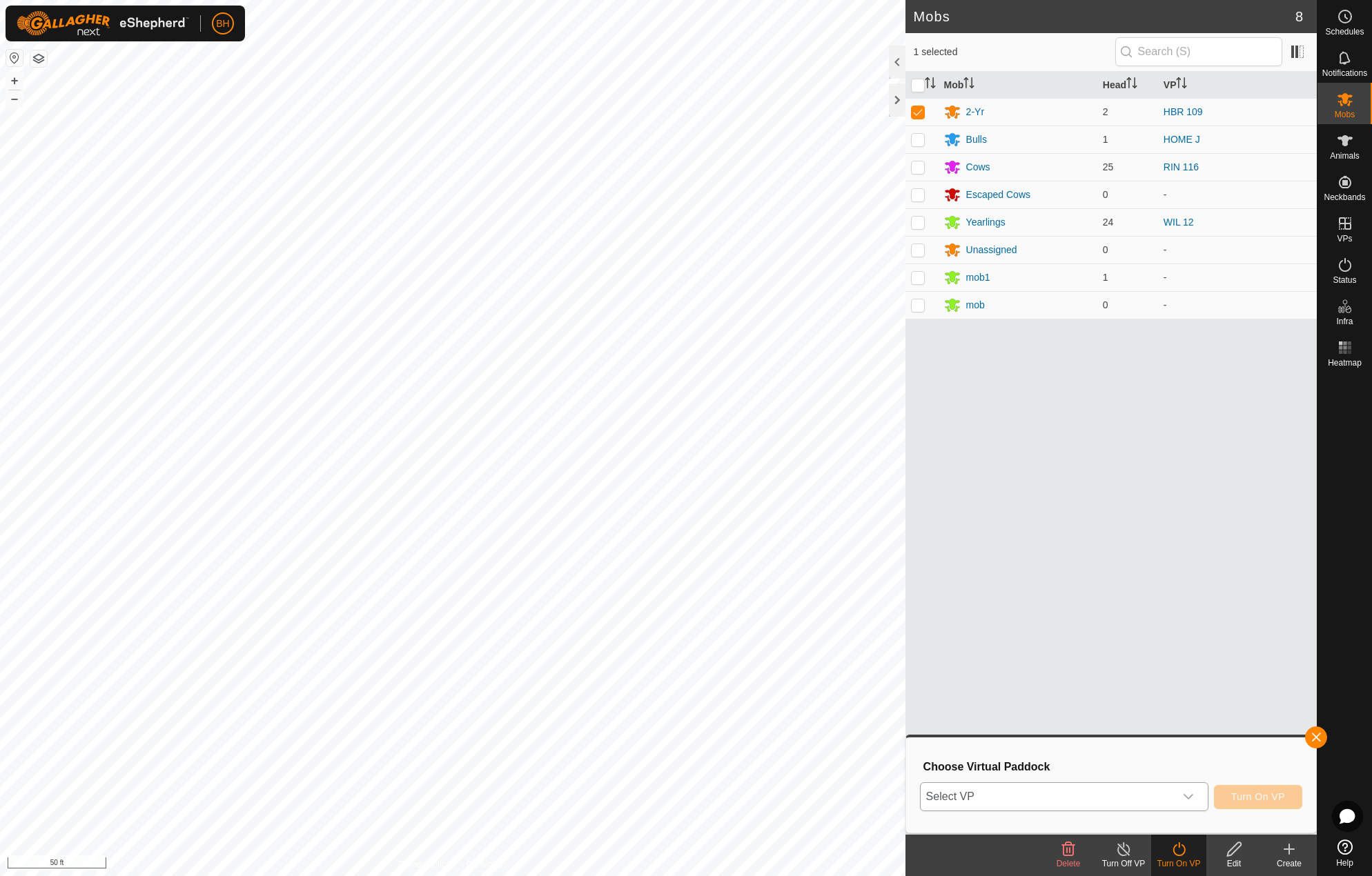
click at [1105, 788] on span "Select VP" at bounding box center [1048, 796] width 254 height 28
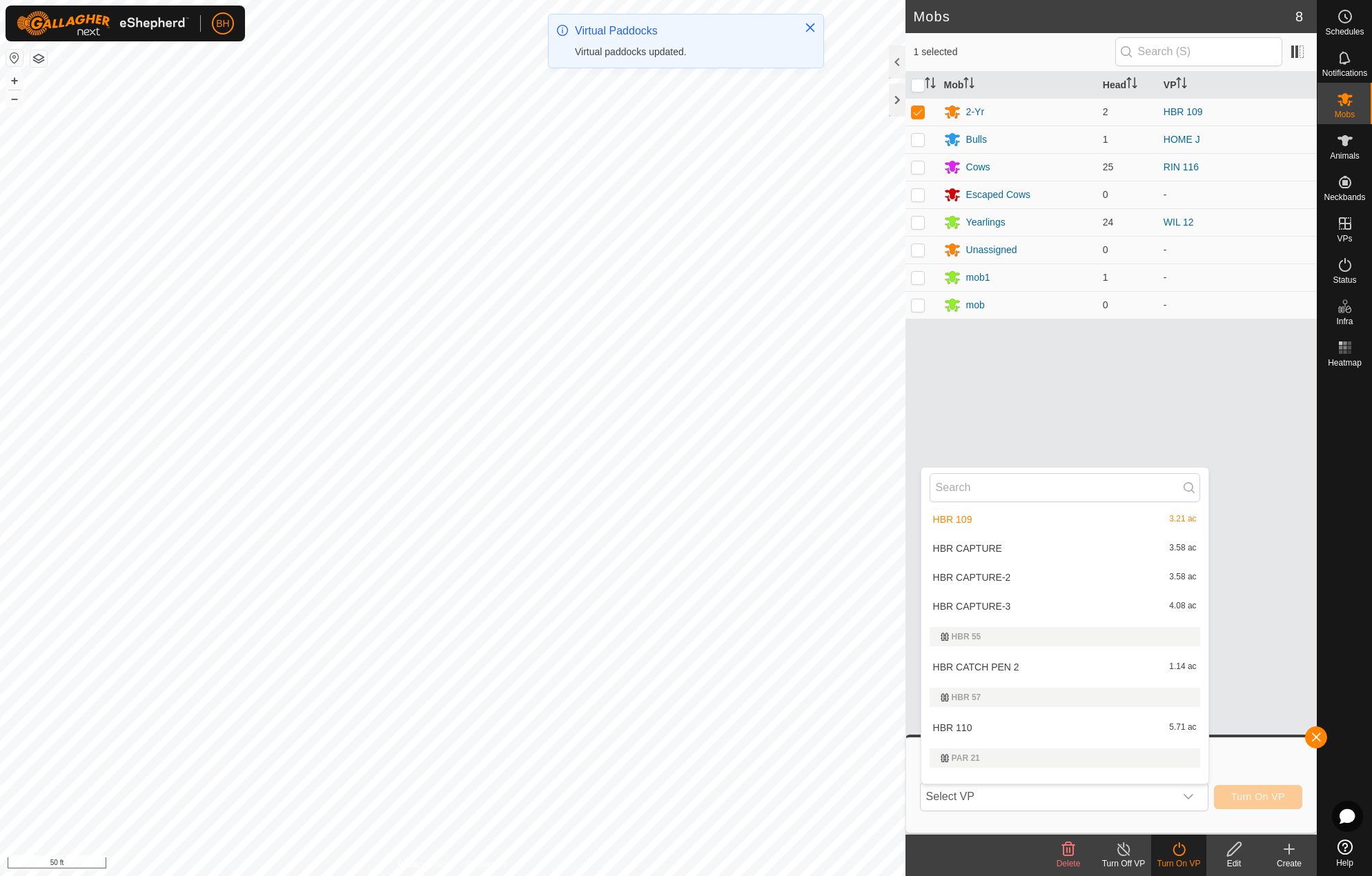
scroll to position [414, 0]
click at [1067, 725] on li "HBR 110 5.71 ac" at bounding box center [1065, 727] width 287 height 28
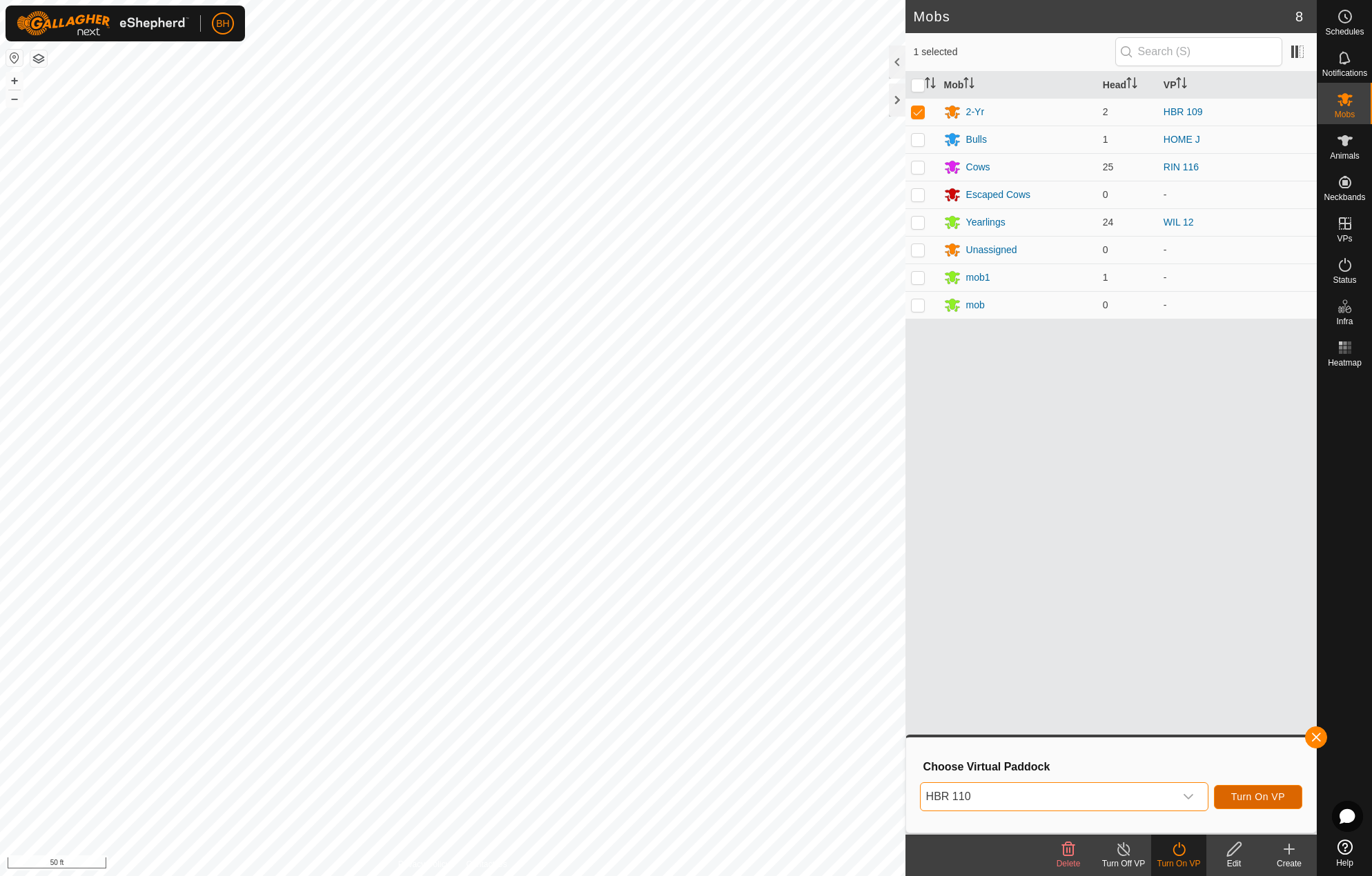
click at [1255, 791] on button "Turn On VP" at bounding box center [1258, 797] width 88 height 24
